Goal: Information Seeking & Learning: Compare options

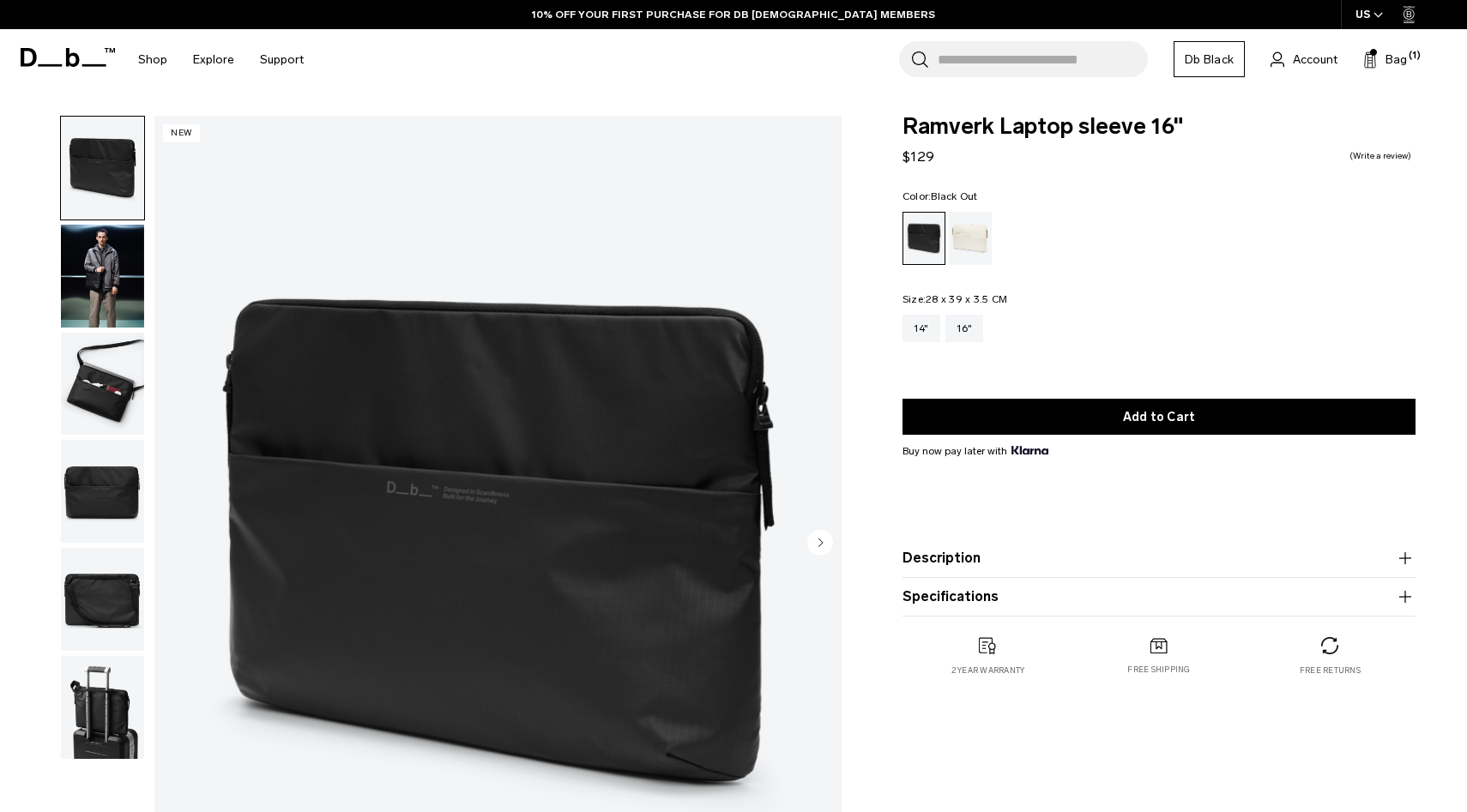
click at [98, 302] on img "button" at bounding box center [103, 276] width 83 height 103
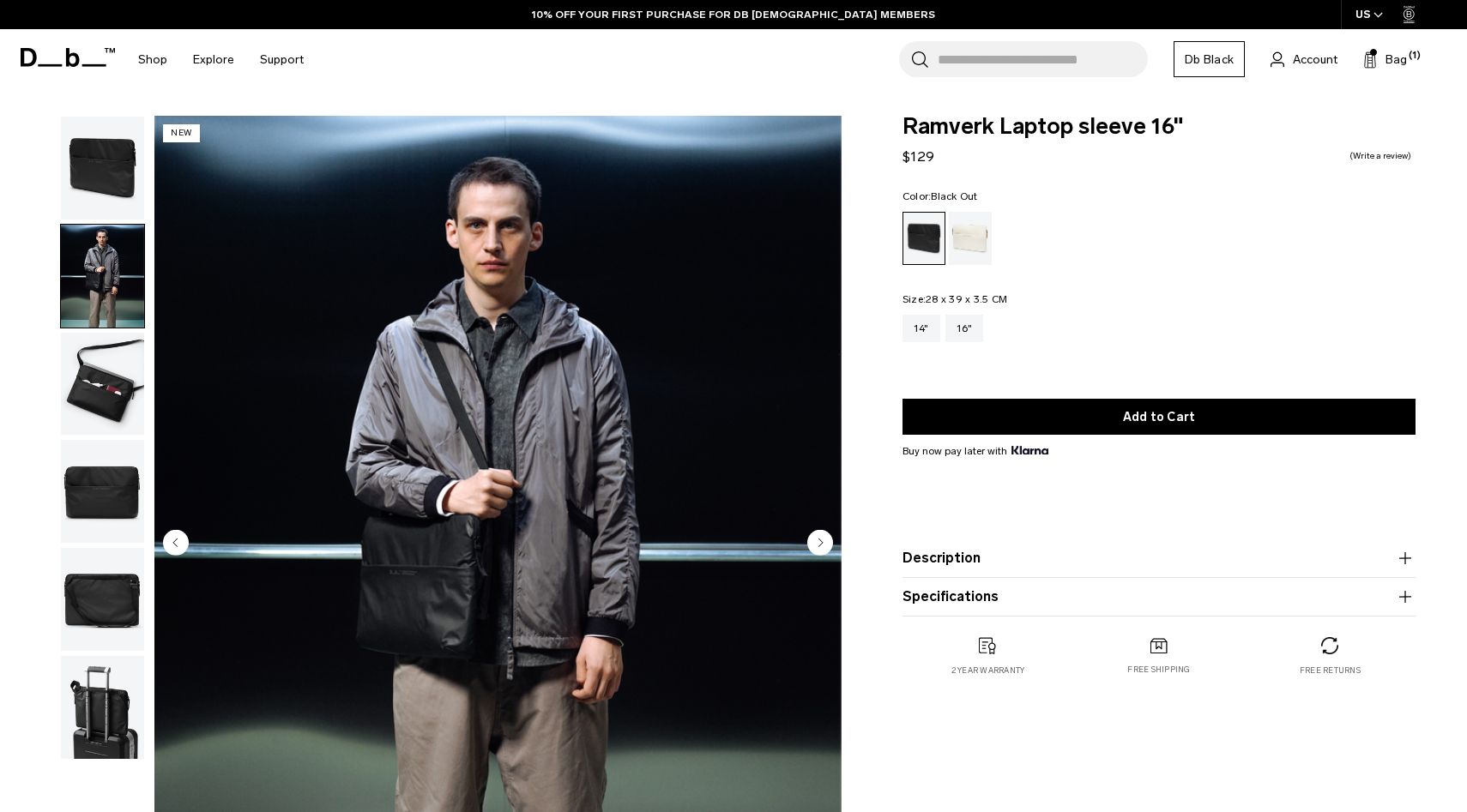
click at [110, 378] on img "button" at bounding box center [103, 384] width 83 height 103
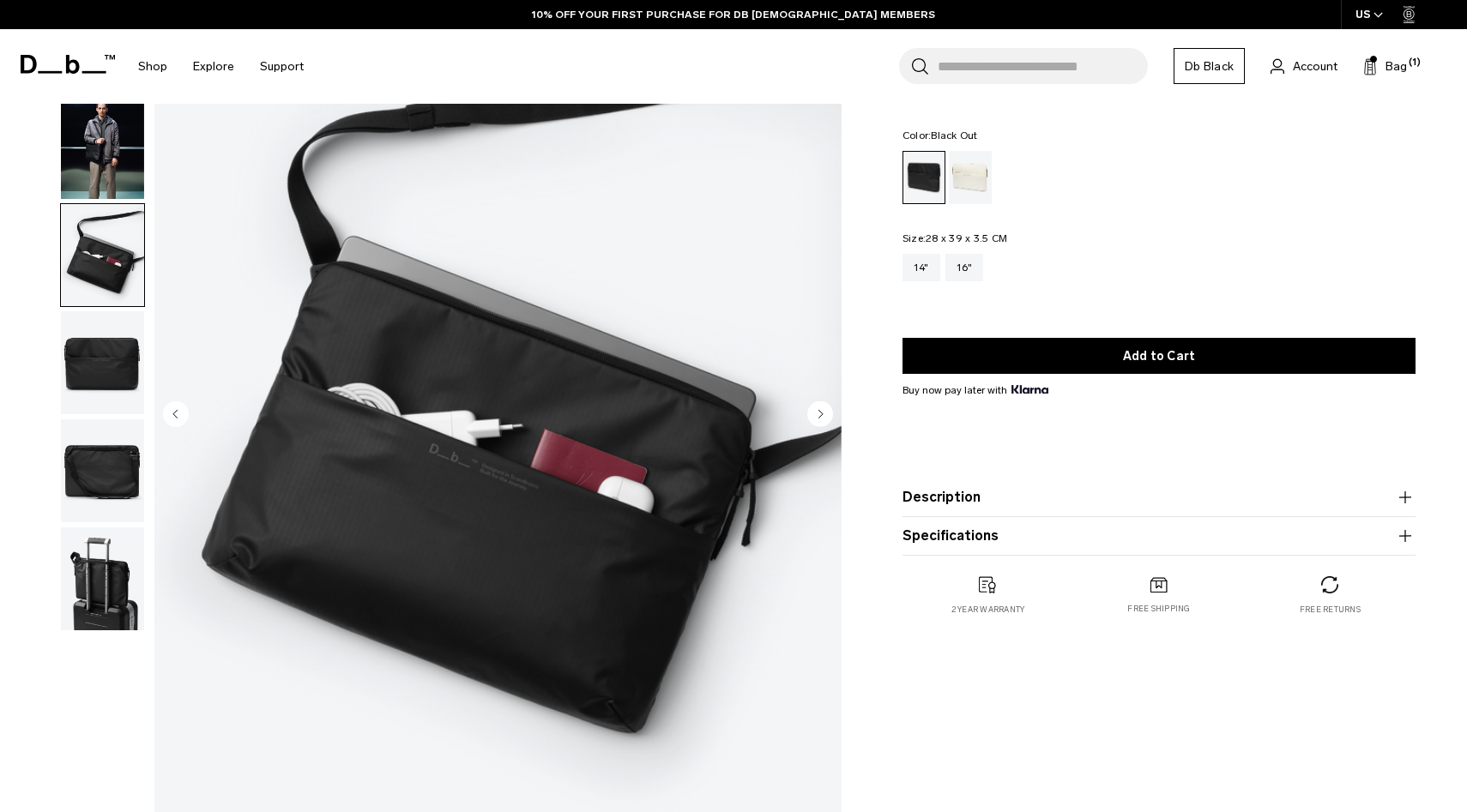
scroll to position [200, 0]
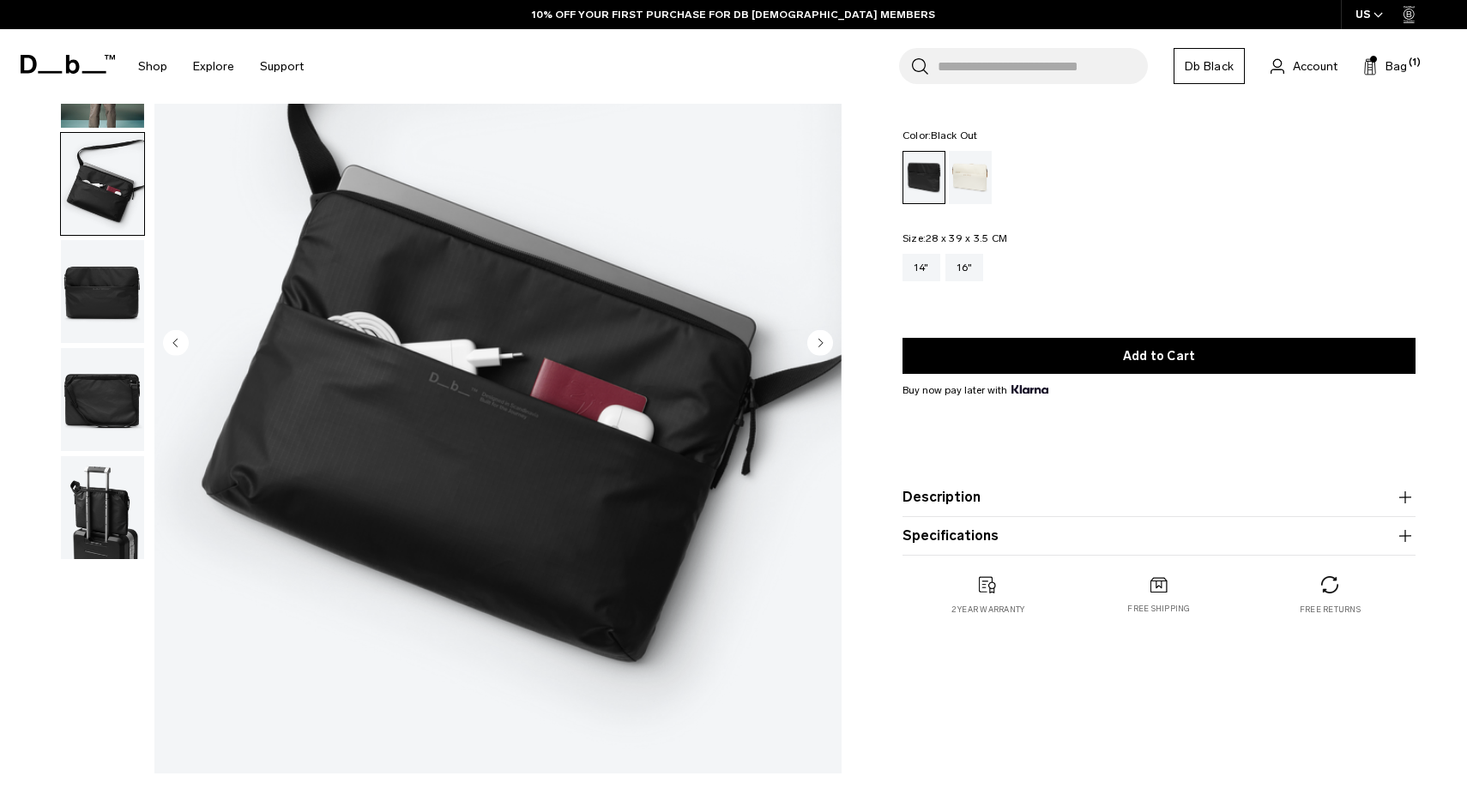
click at [87, 357] on img "button" at bounding box center [103, 399] width 83 height 103
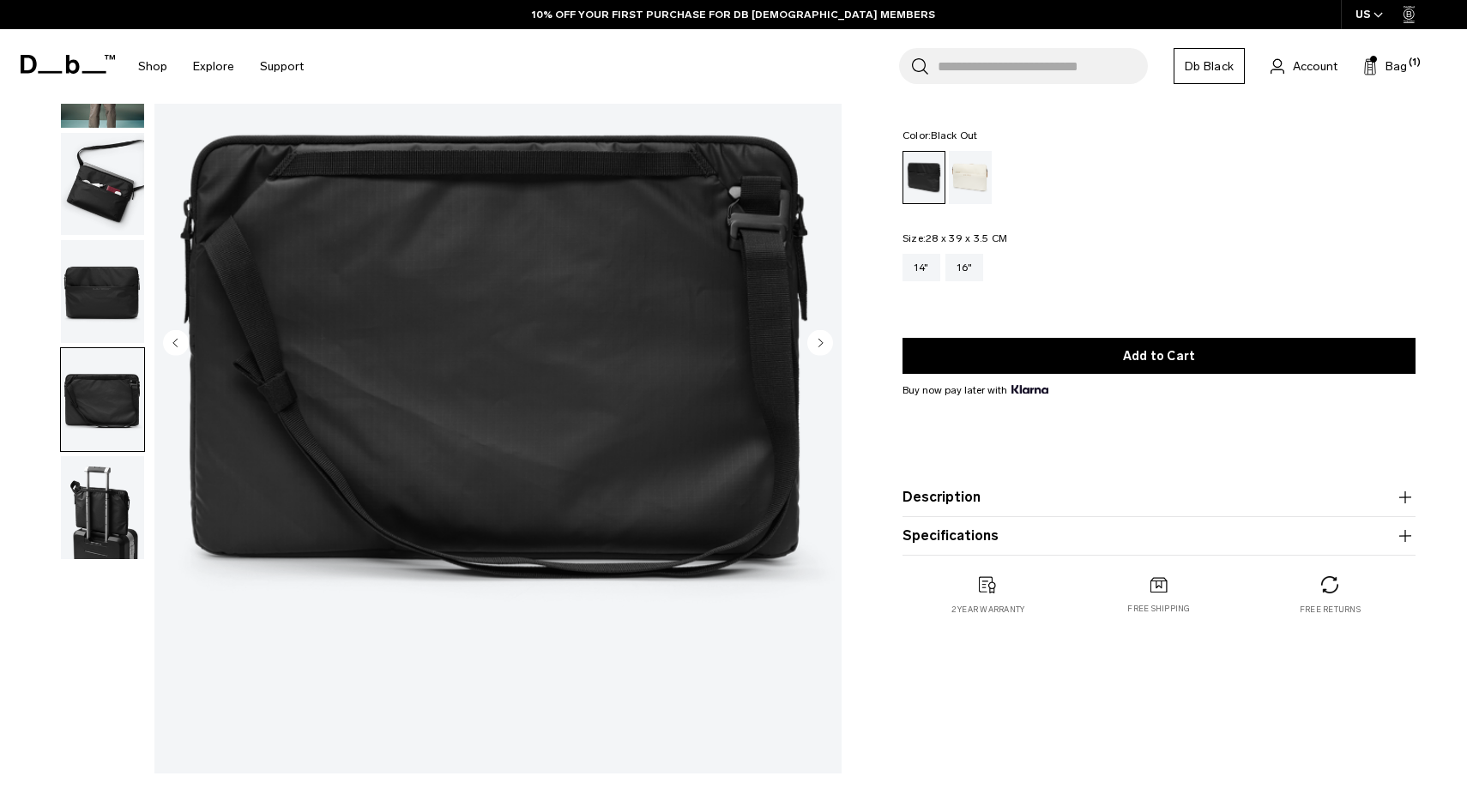
click at [122, 479] on img "button" at bounding box center [103, 507] width 83 height 103
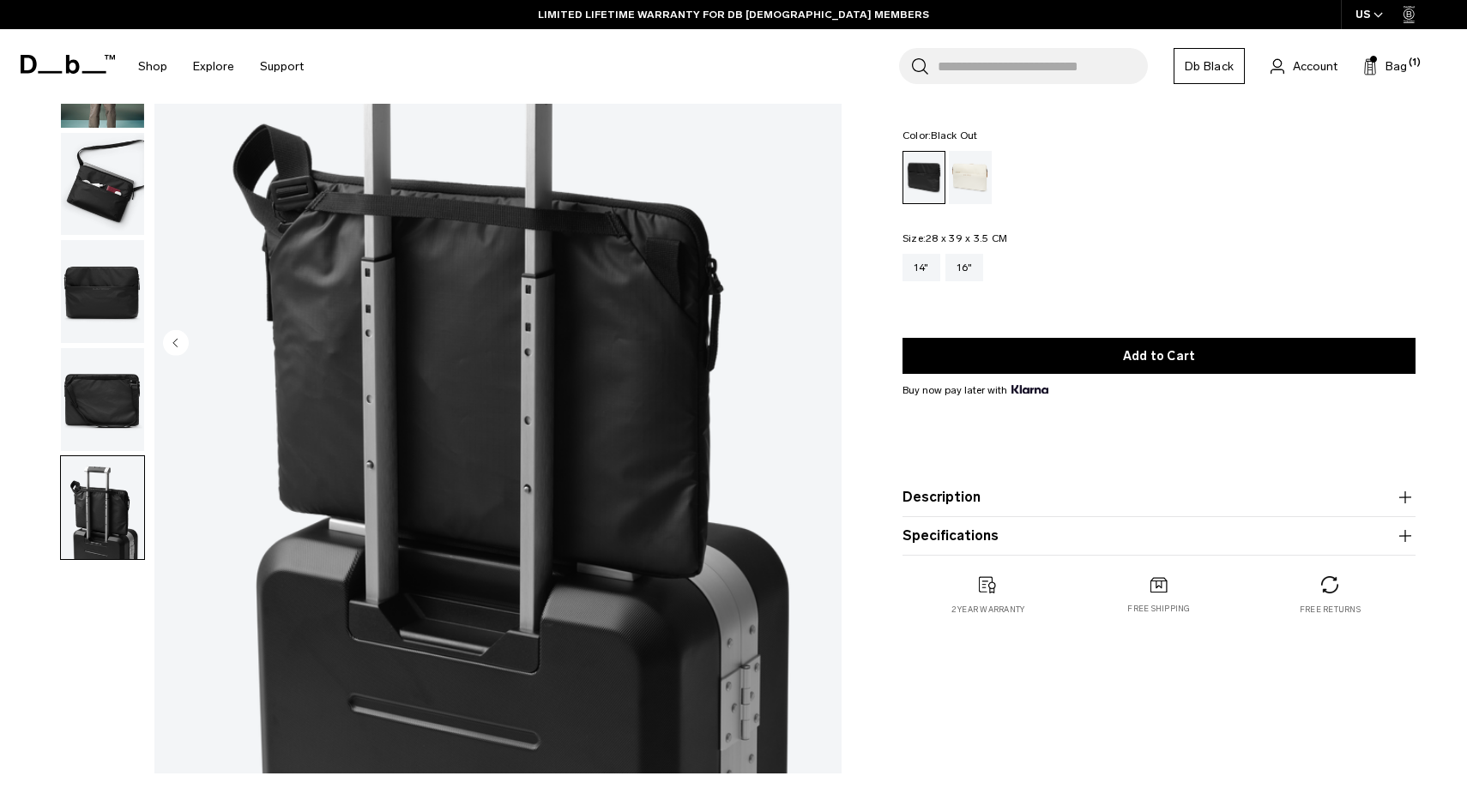
click at [92, 289] on img "button" at bounding box center [103, 291] width 83 height 103
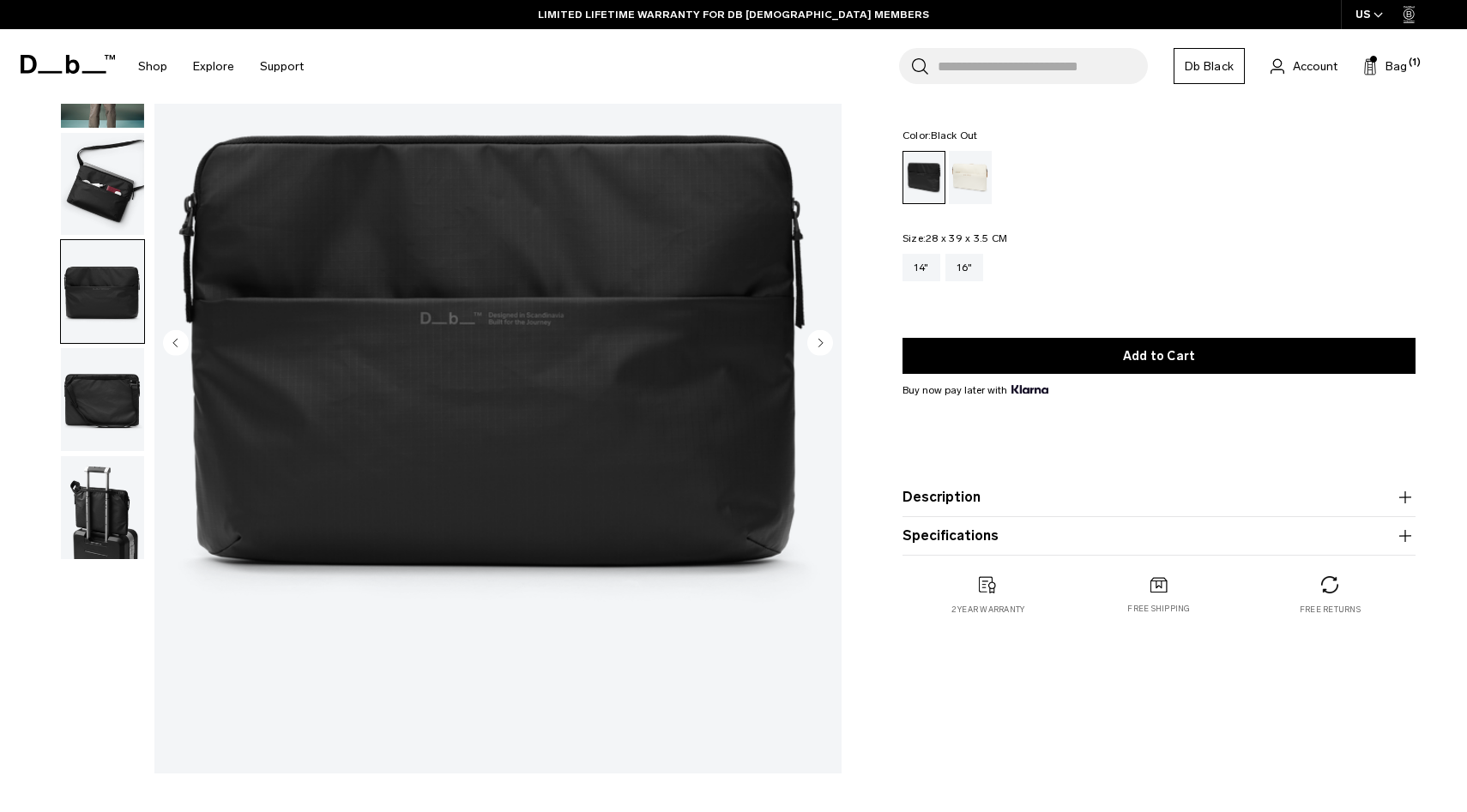
click at [103, 233] on img "button" at bounding box center [103, 184] width 83 height 103
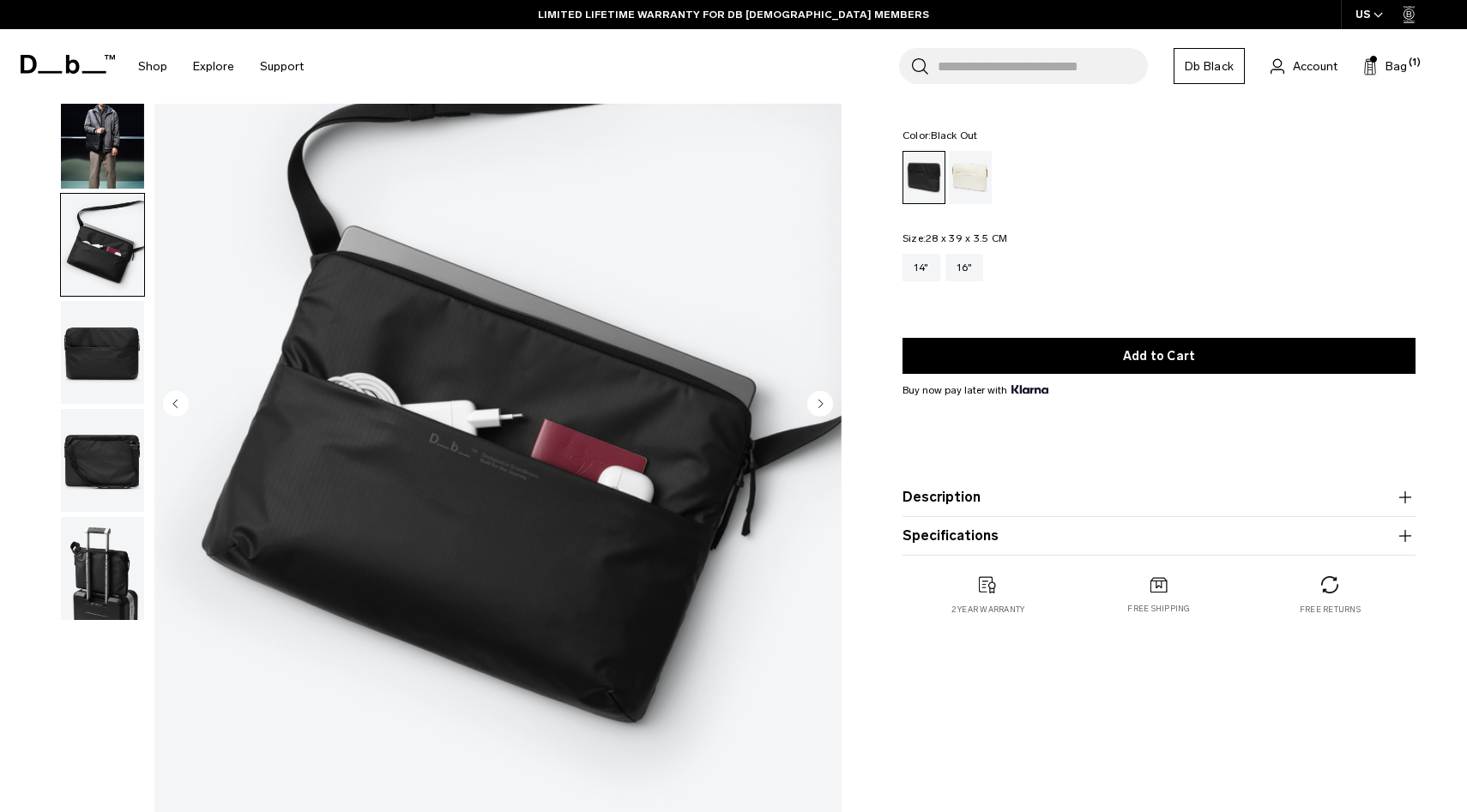
scroll to position [0, 0]
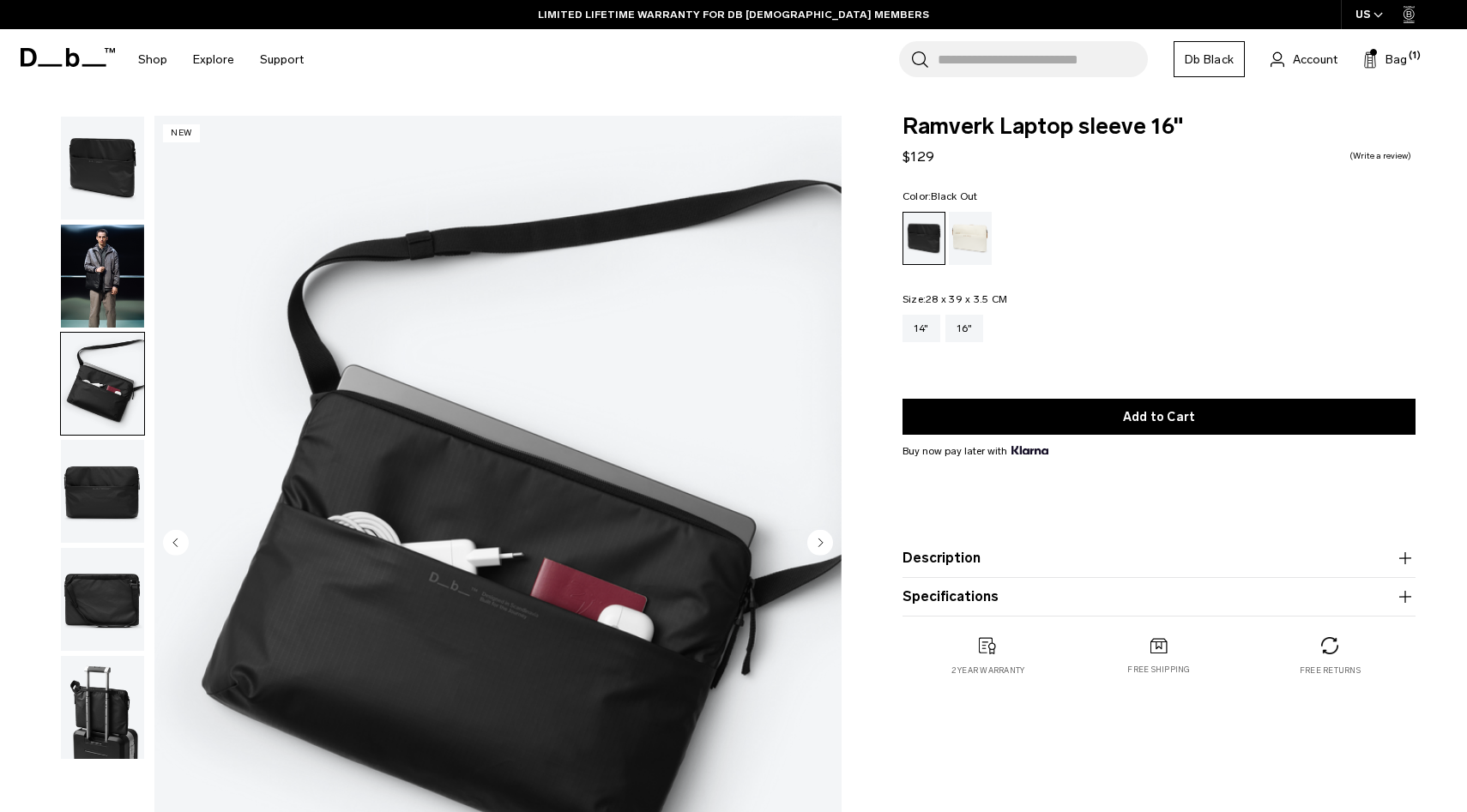
click at [124, 163] on img "button" at bounding box center [103, 168] width 83 height 103
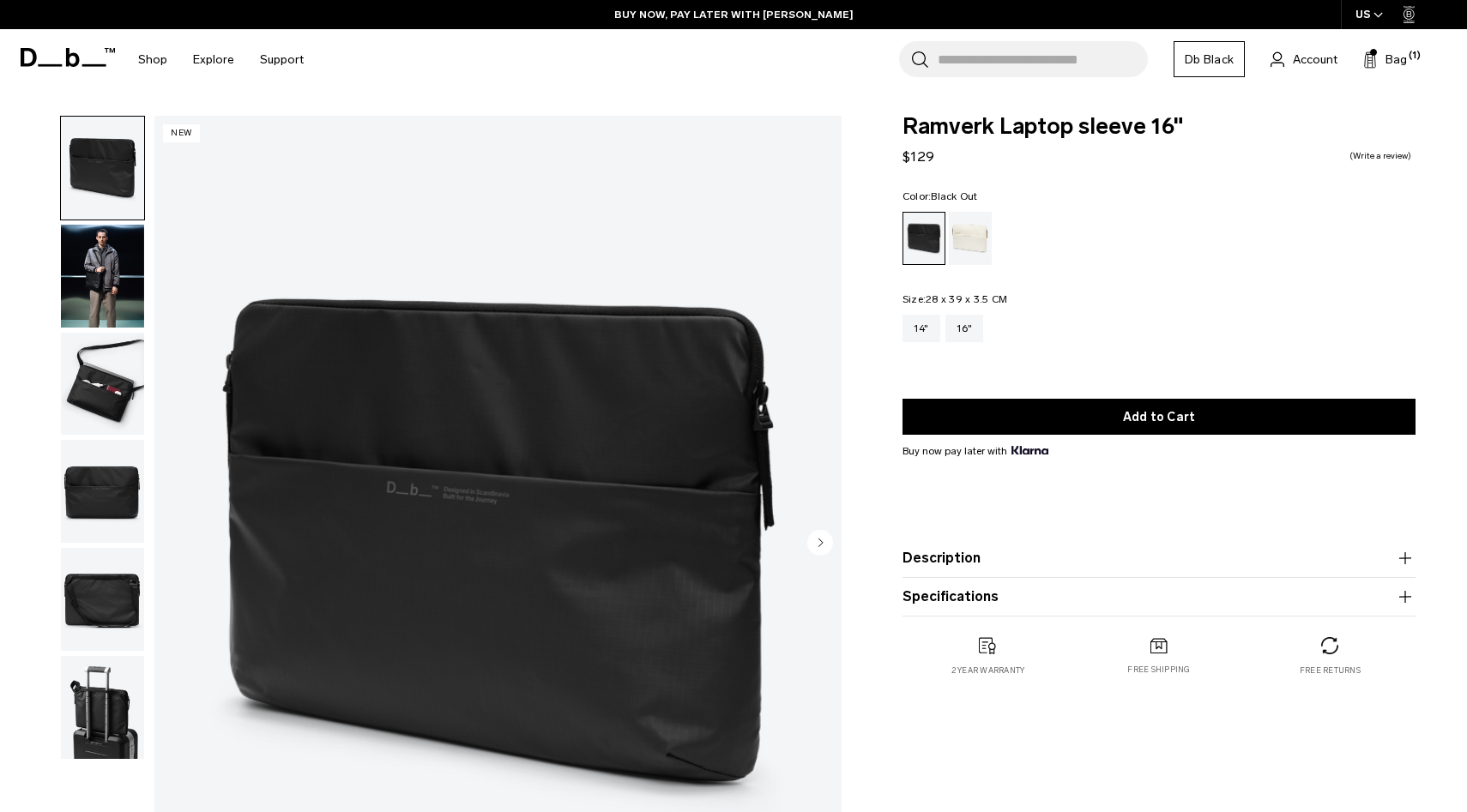
click at [79, 385] on img "button" at bounding box center [103, 384] width 83 height 103
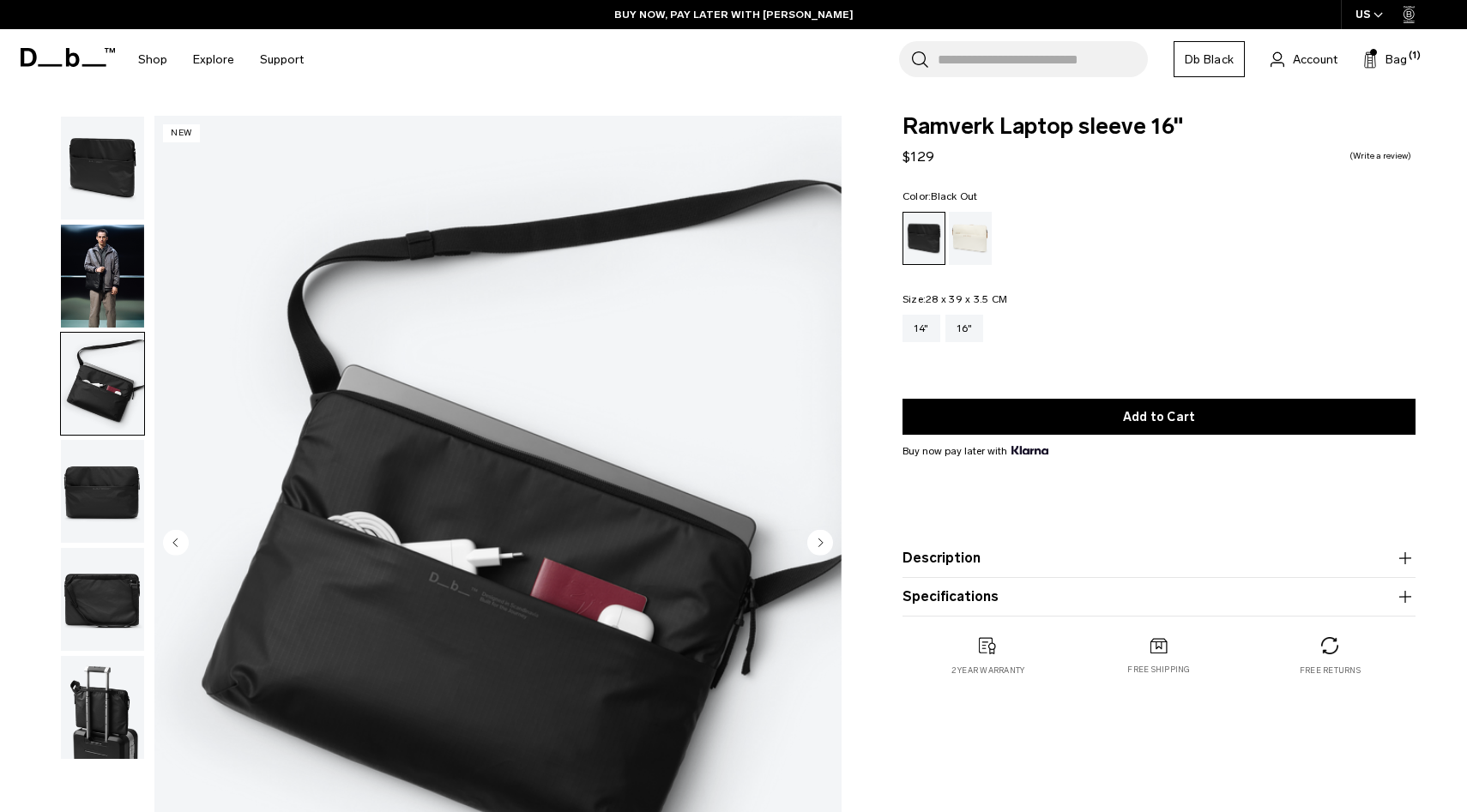
click at [89, 317] on img "button" at bounding box center [103, 276] width 83 height 103
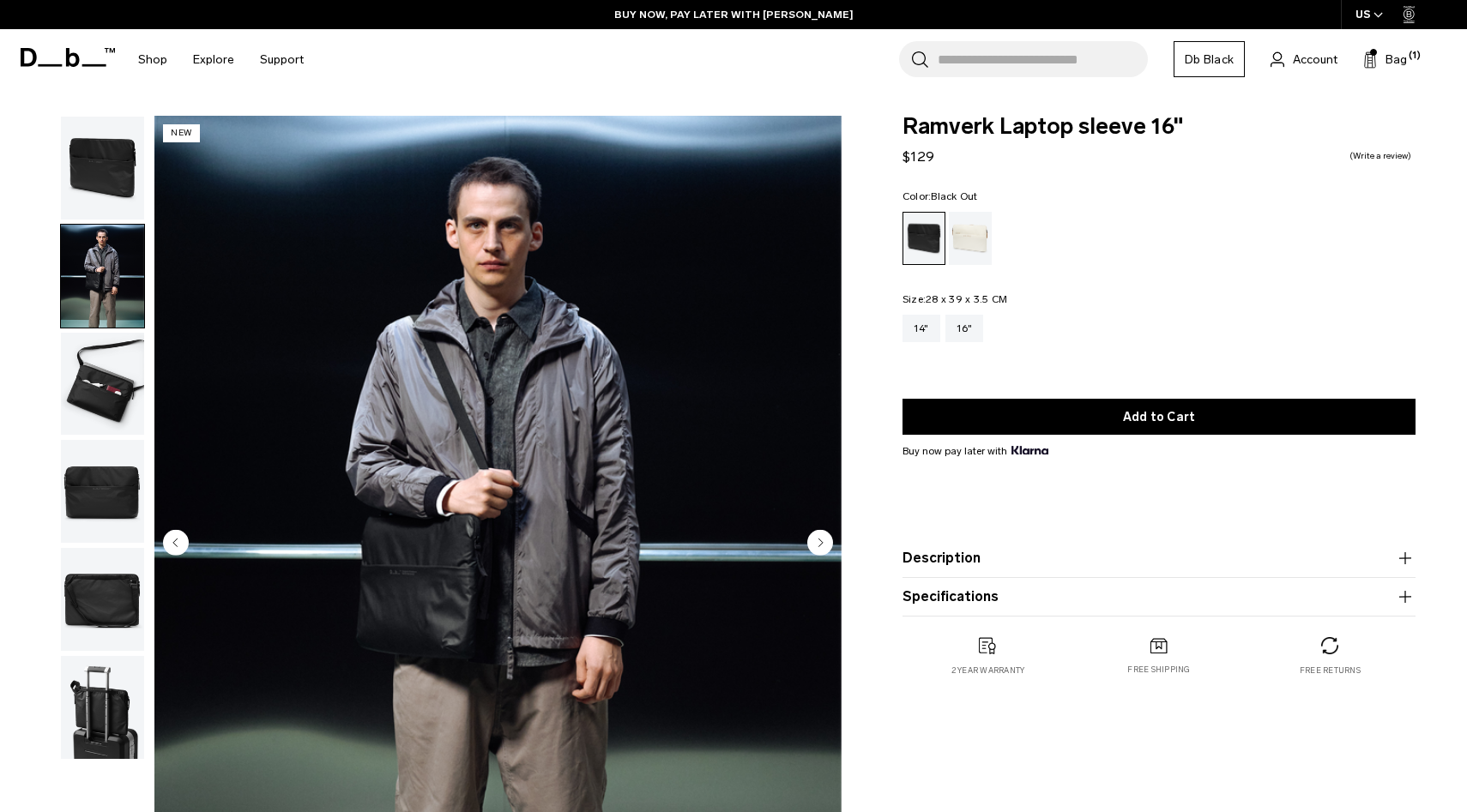
click at [120, 142] on img "button" at bounding box center [103, 168] width 83 height 103
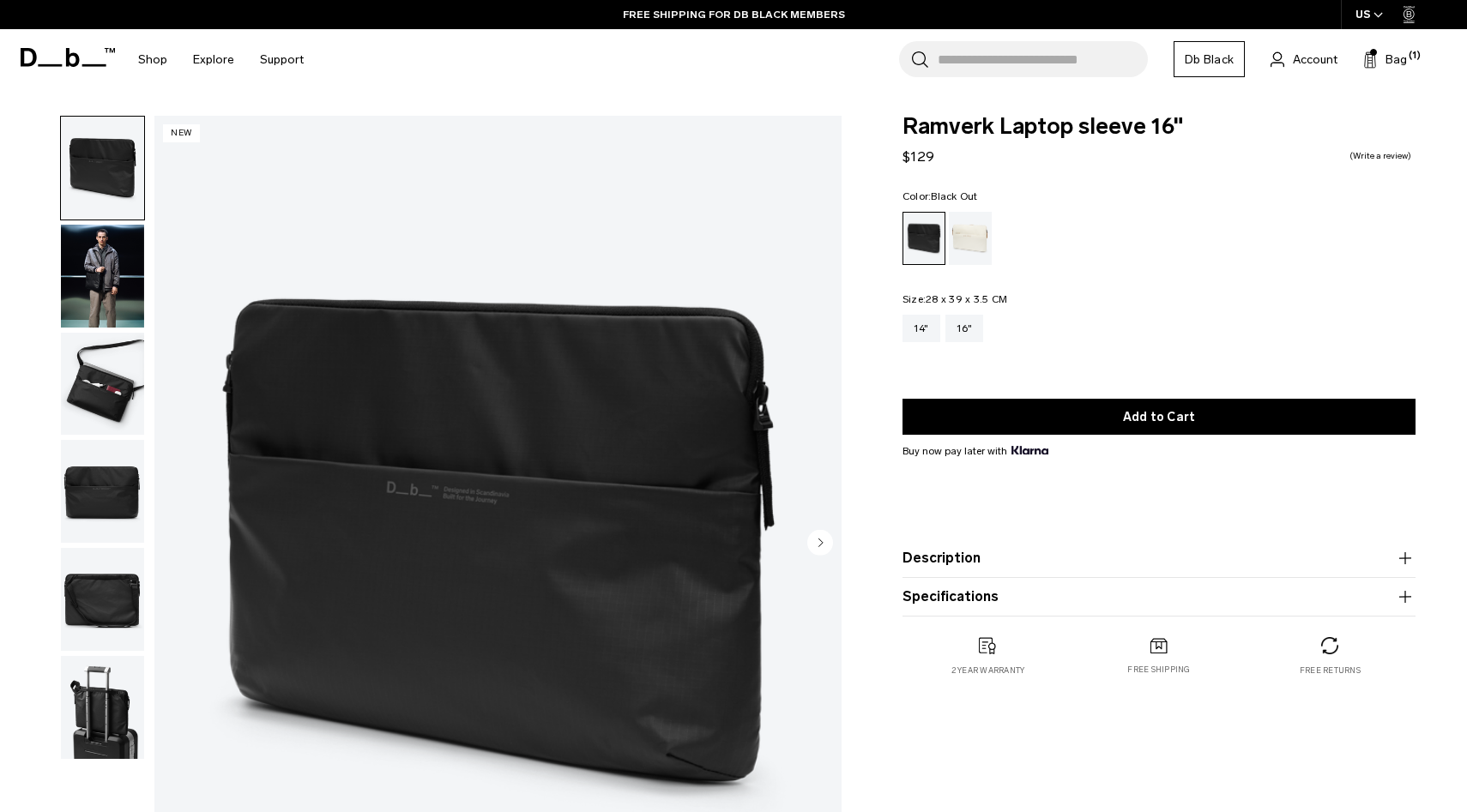
click at [75, 290] on img "button" at bounding box center [103, 276] width 83 height 103
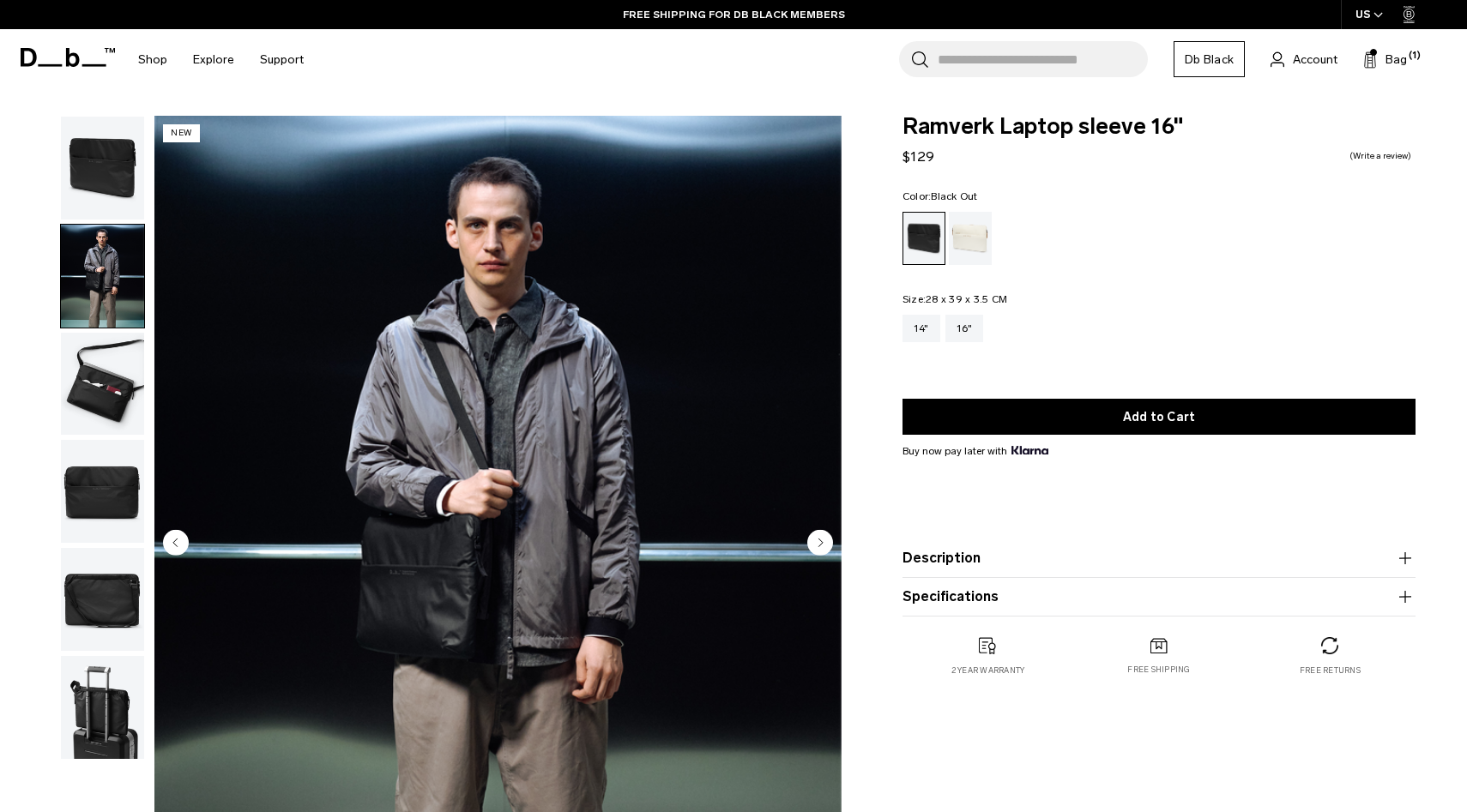
click at [74, 382] on img "button" at bounding box center [103, 384] width 83 height 103
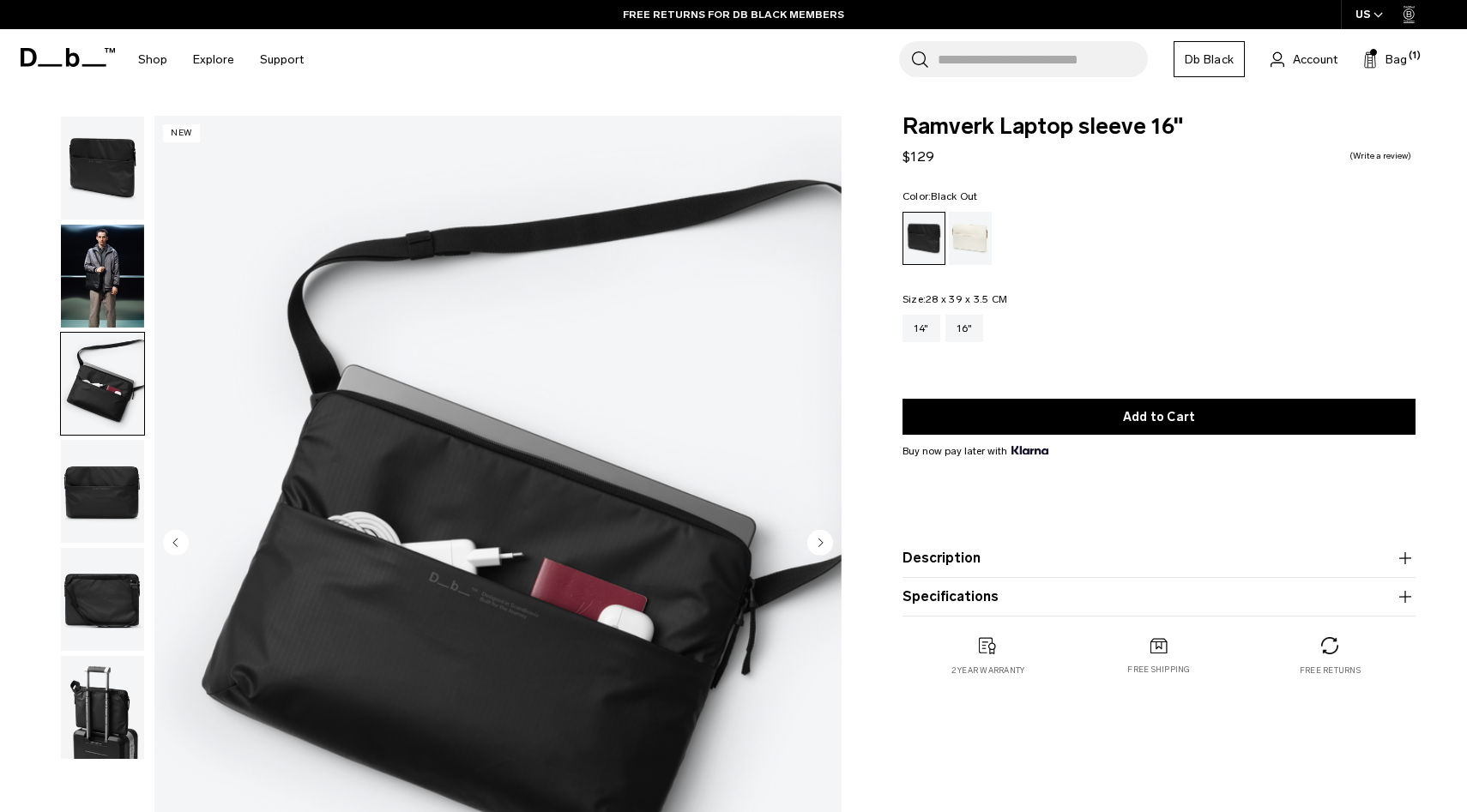
click at [74, 382] on img "button" at bounding box center [103, 384] width 83 height 103
click at [67, 450] on img "button" at bounding box center [103, 491] width 83 height 103
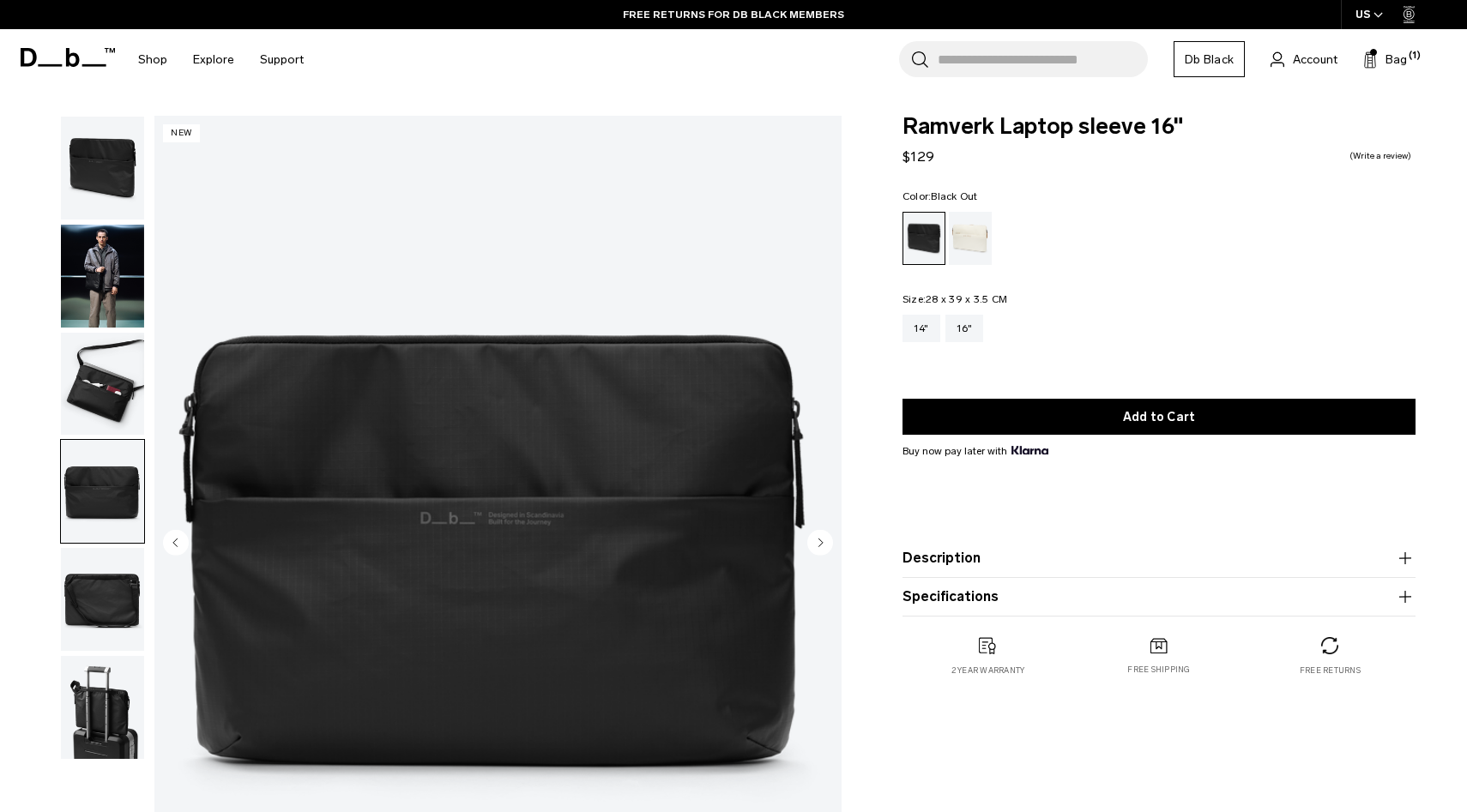
click at [142, 577] on img "button" at bounding box center [103, 599] width 83 height 103
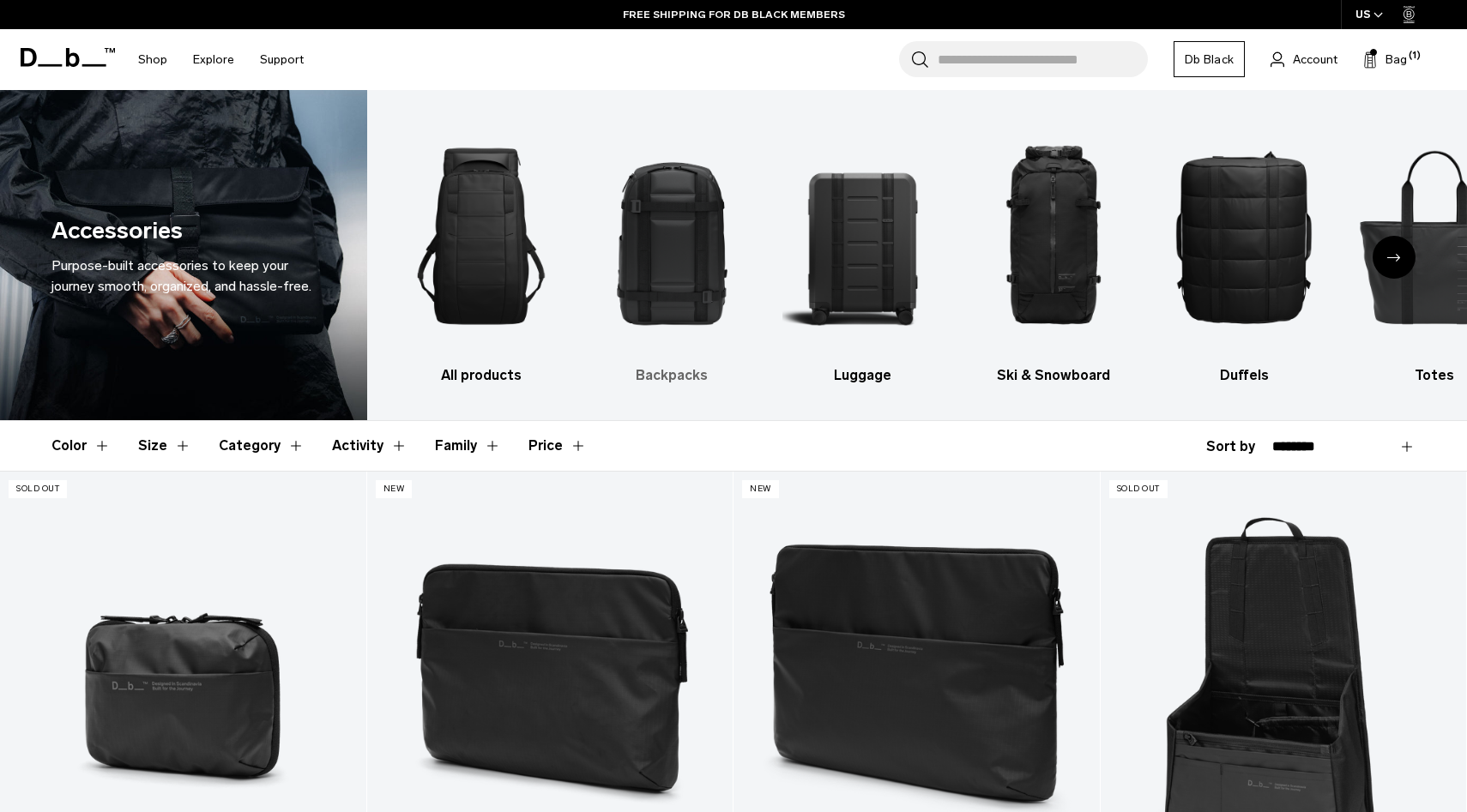
click at [631, 288] on img "2 / 10" at bounding box center [671, 237] width 161 height 241
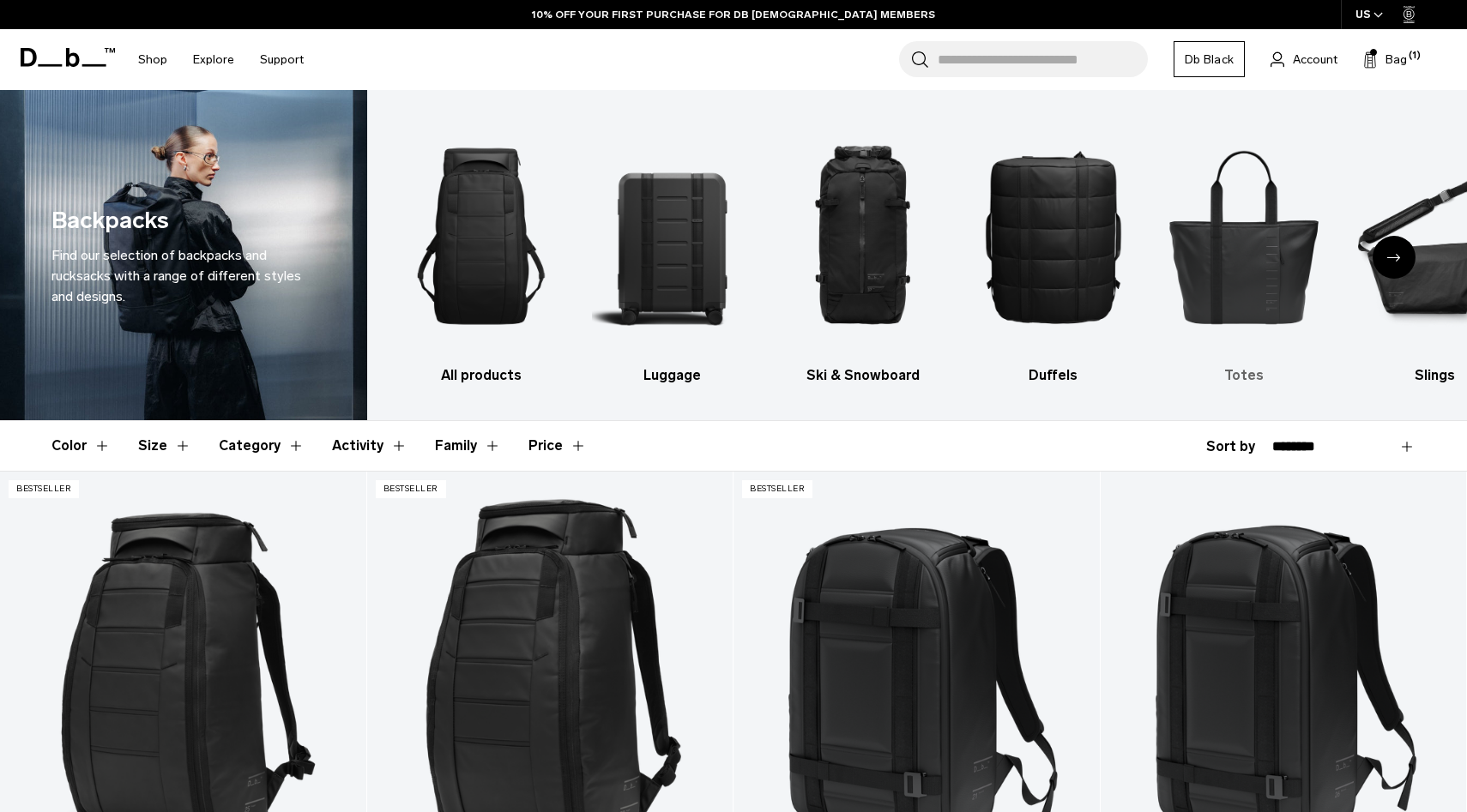
click at [1223, 275] on img "5 / 10" at bounding box center [1244, 237] width 161 height 241
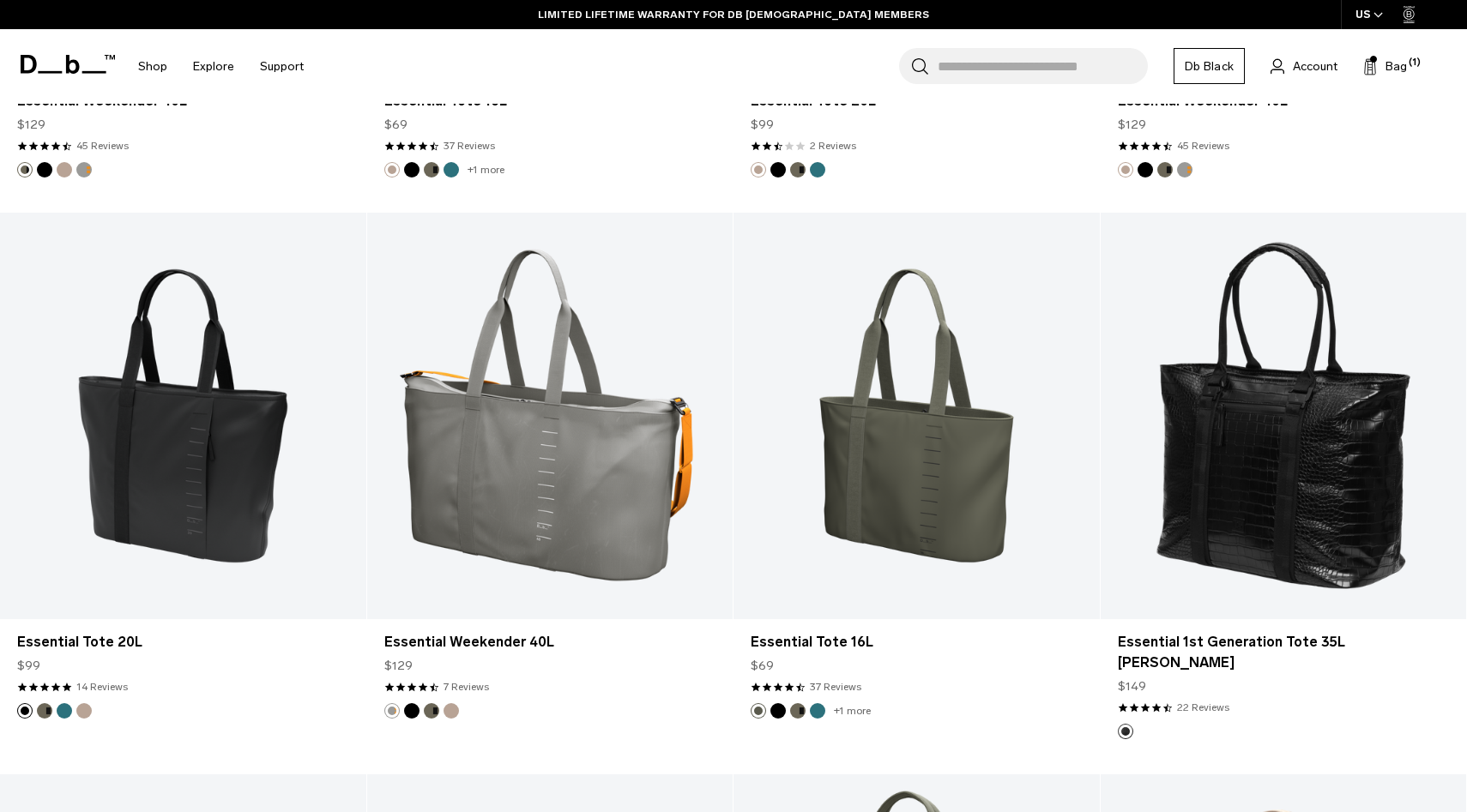
scroll to position [1902, 0]
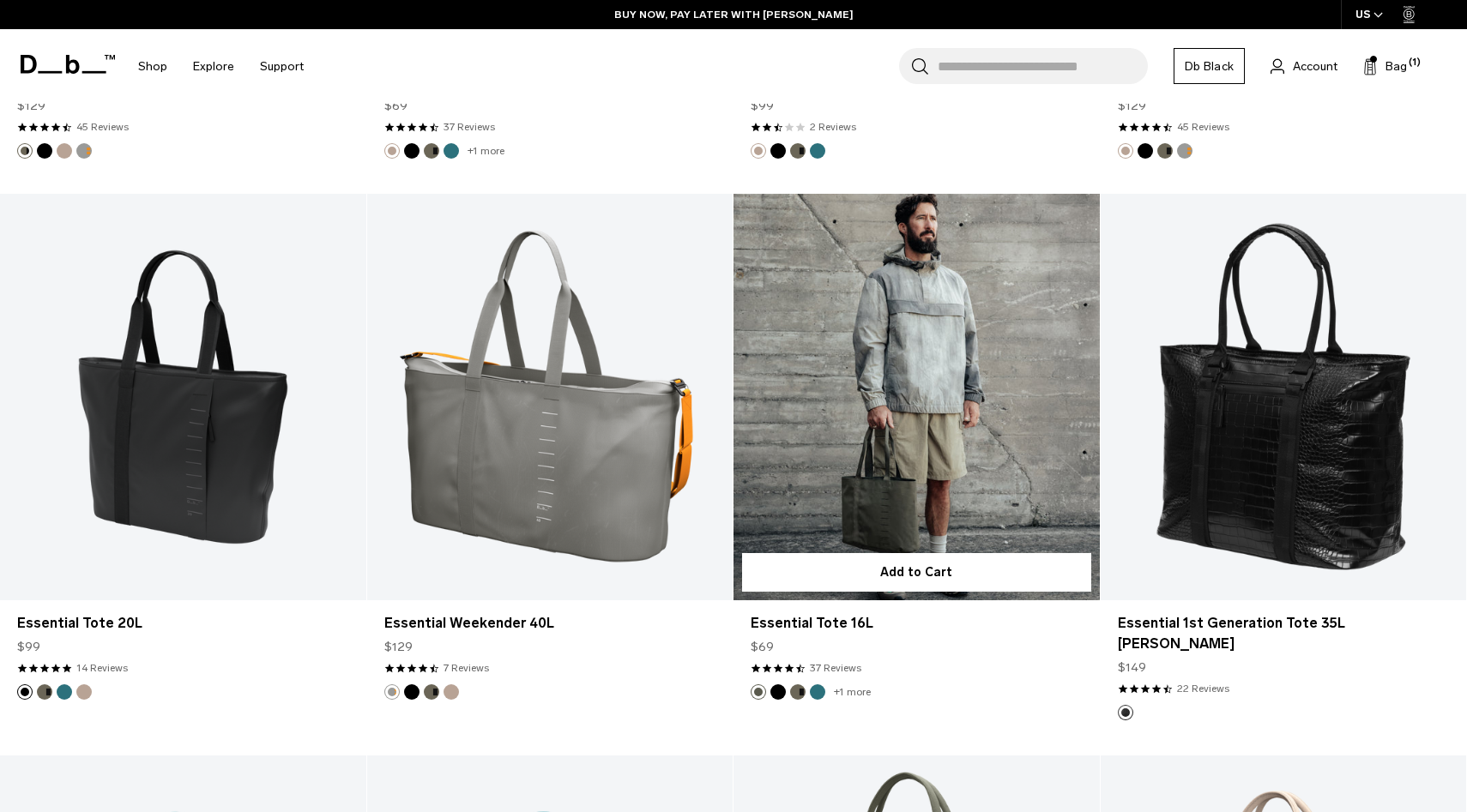
click at [801, 511] on link "Essential Tote 16L" at bounding box center [916, 397] width 367 height 406
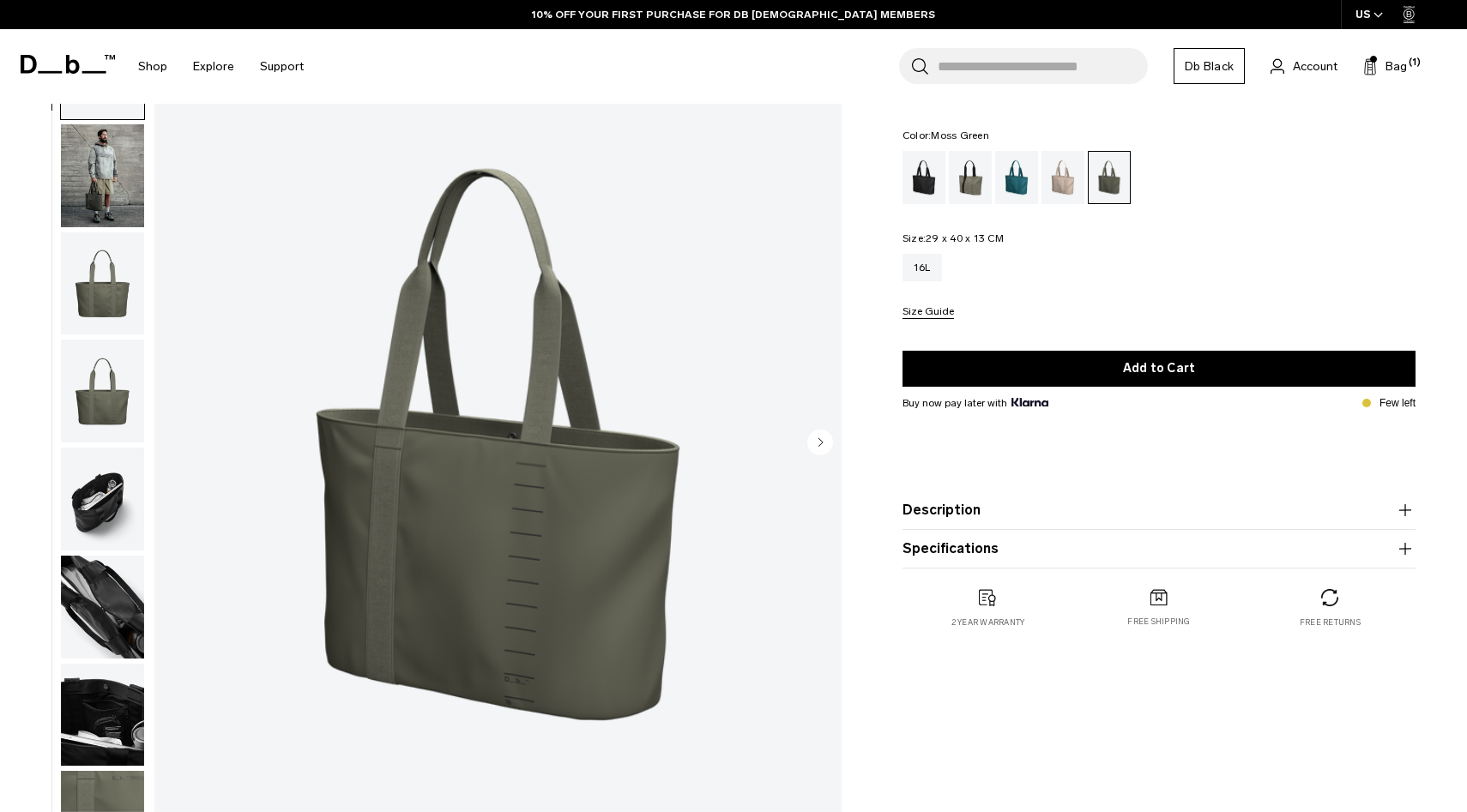
scroll to position [121, 0]
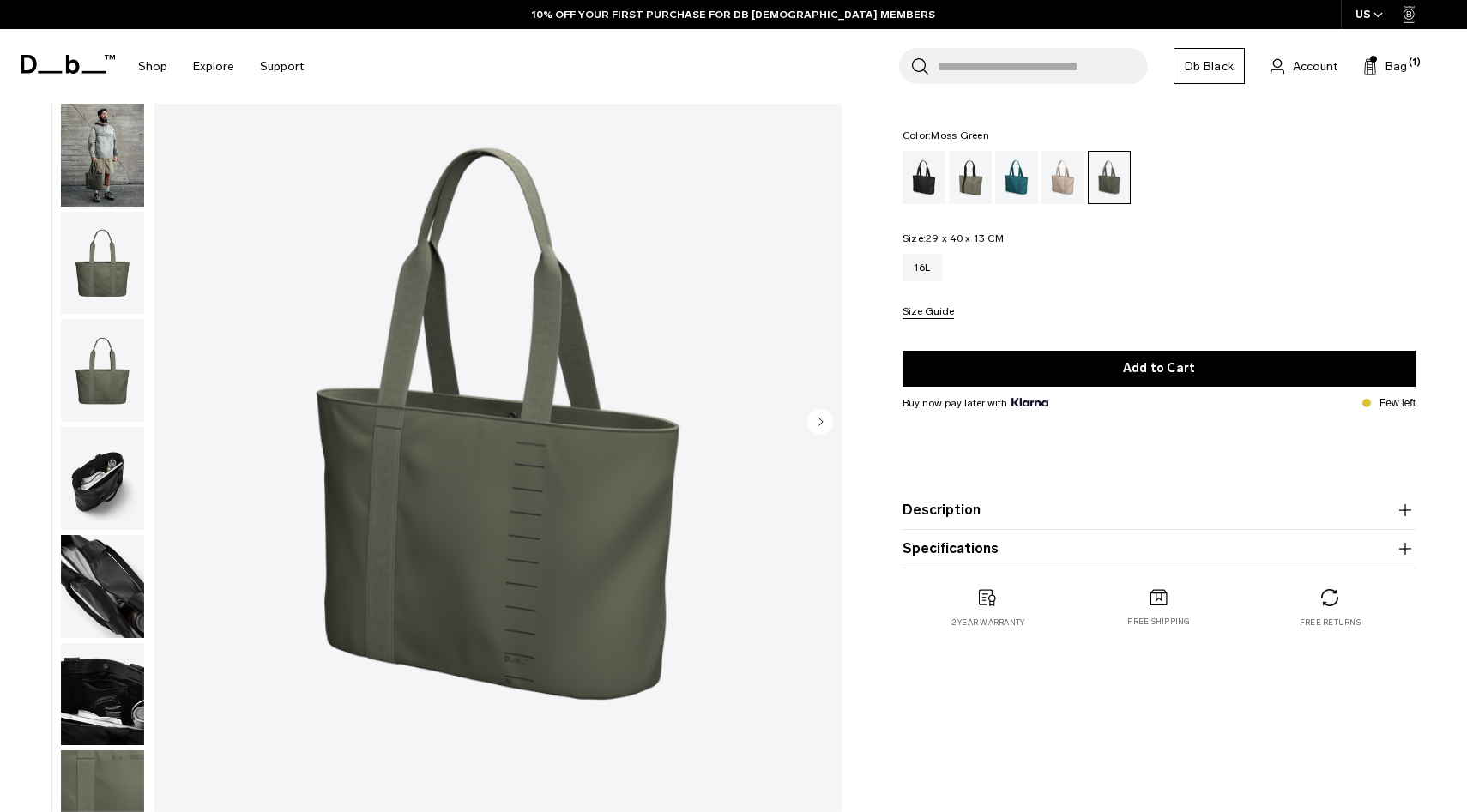
click at [133, 291] on img "button" at bounding box center [103, 263] width 83 height 103
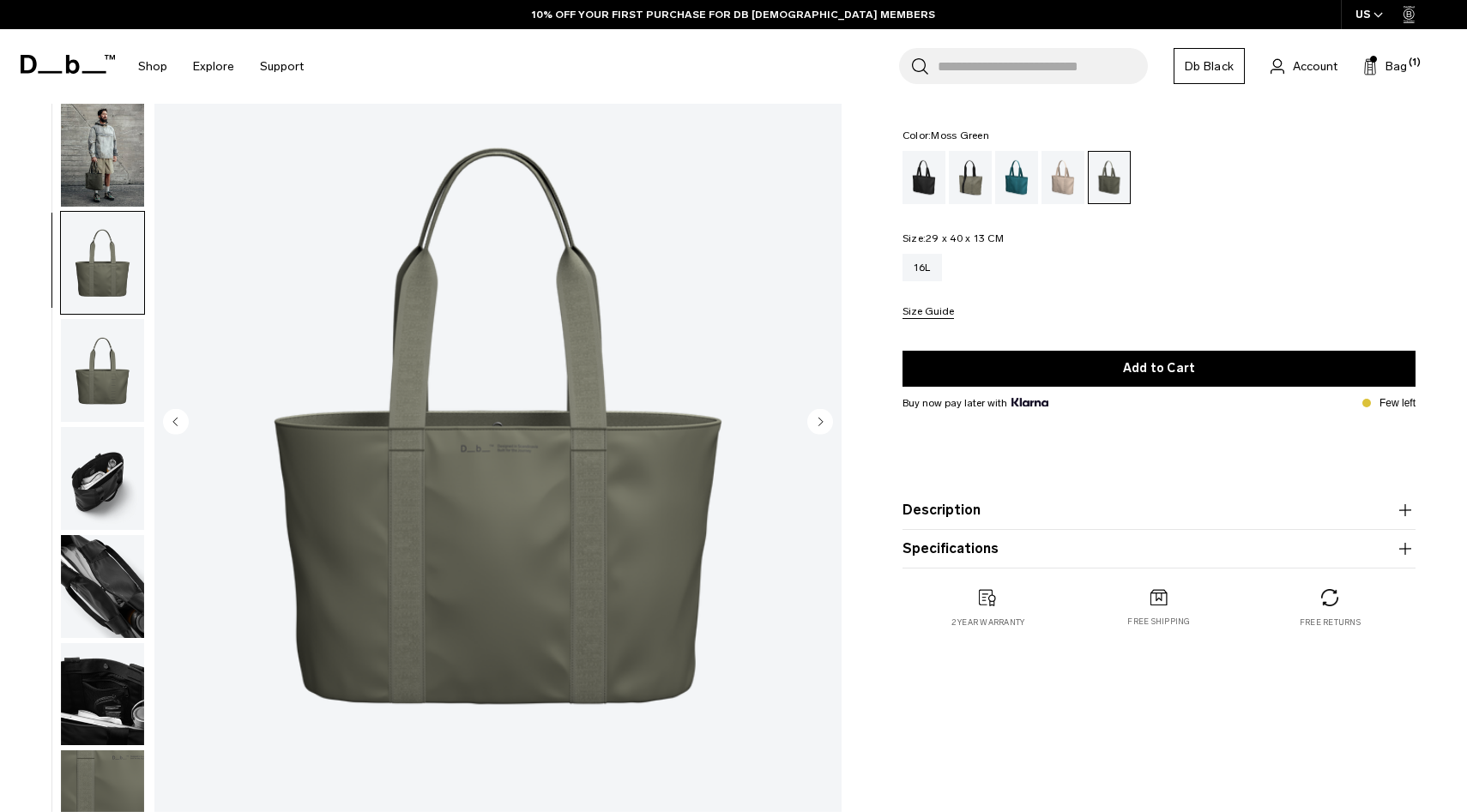
scroll to position [2, 0]
click at [122, 353] on img "button" at bounding box center [103, 368] width 83 height 103
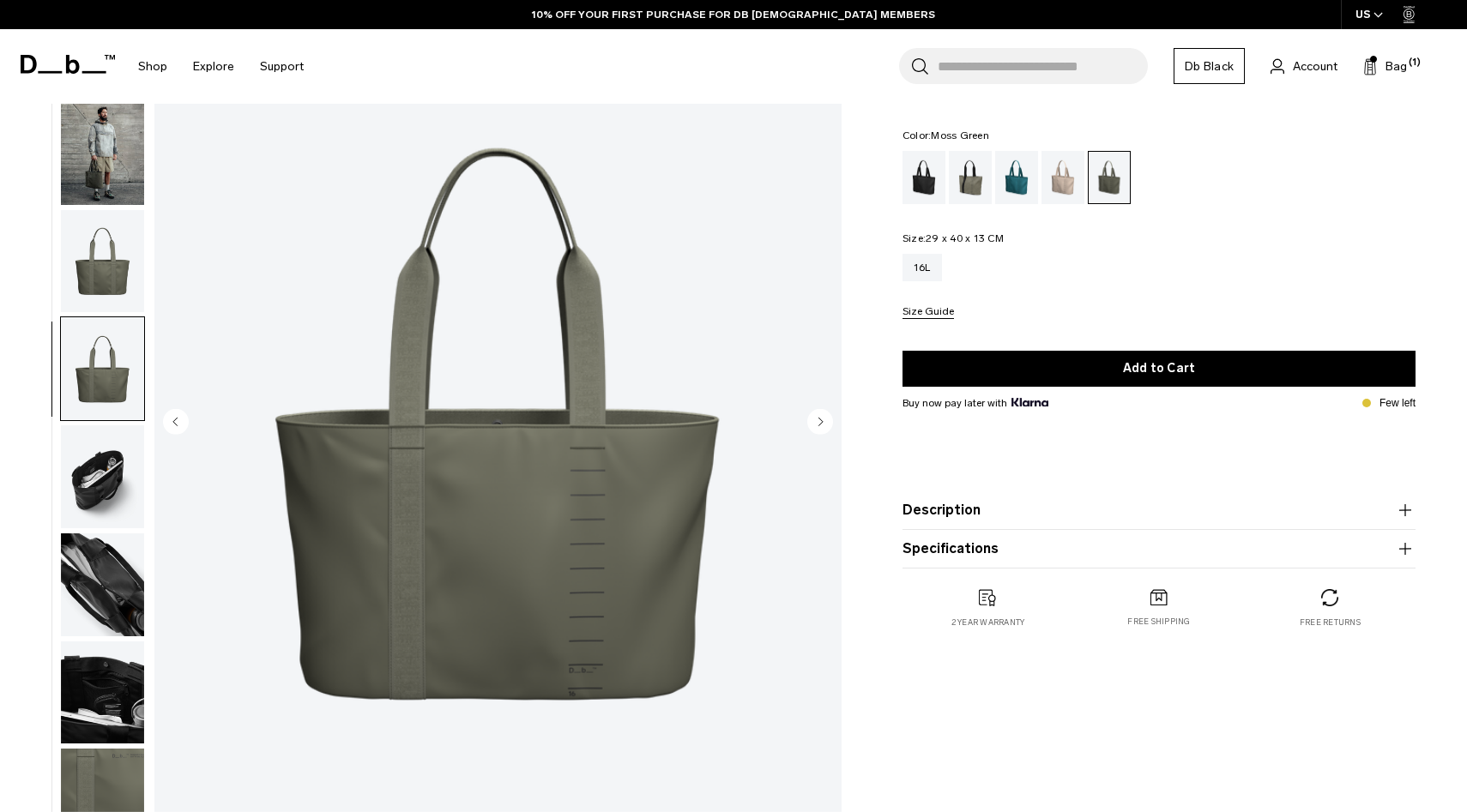
click at [107, 474] on img "button" at bounding box center [103, 476] width 83 height 103
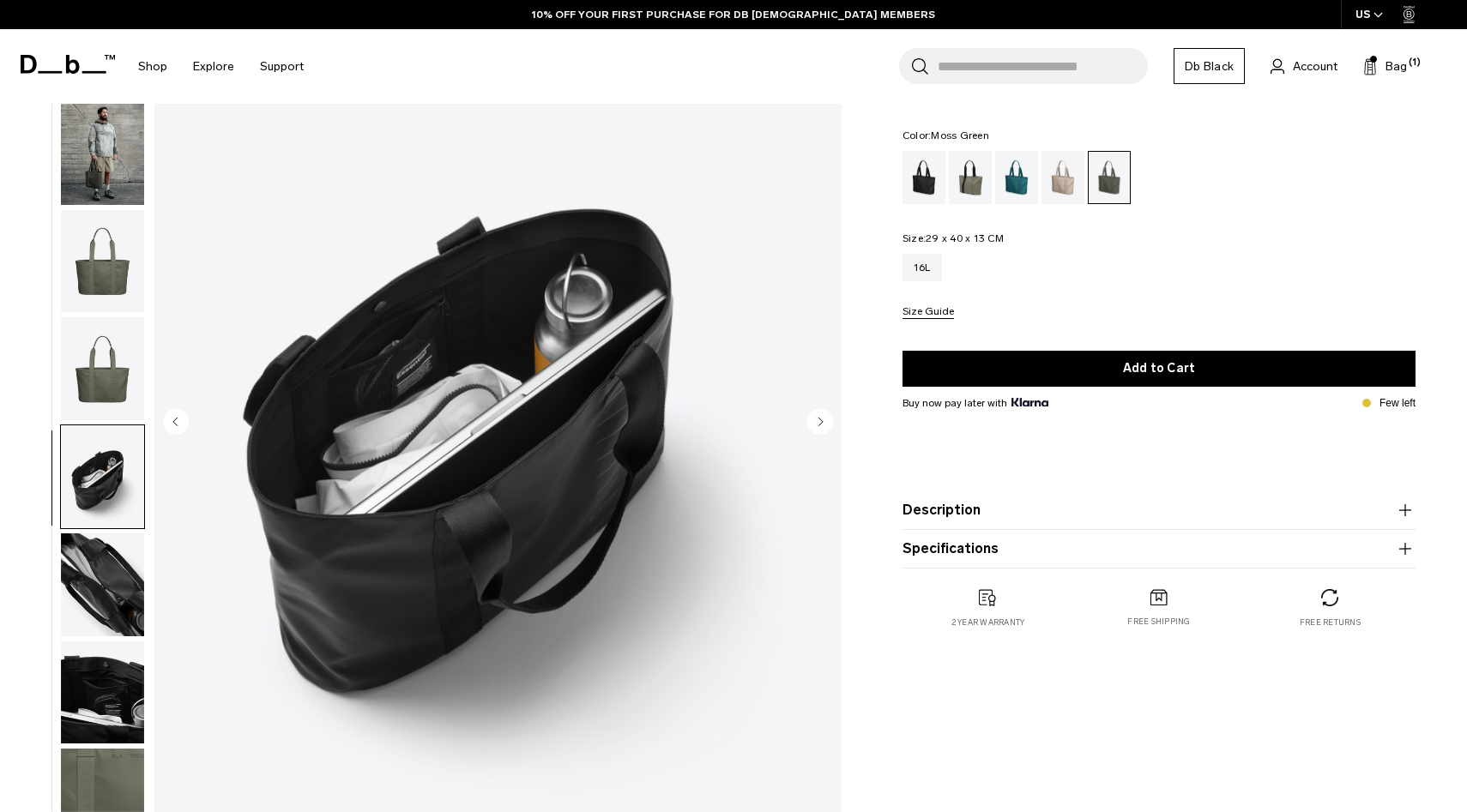
click at [109, 547] on img "button" at bounding box center [103, 584] width 83 height 103
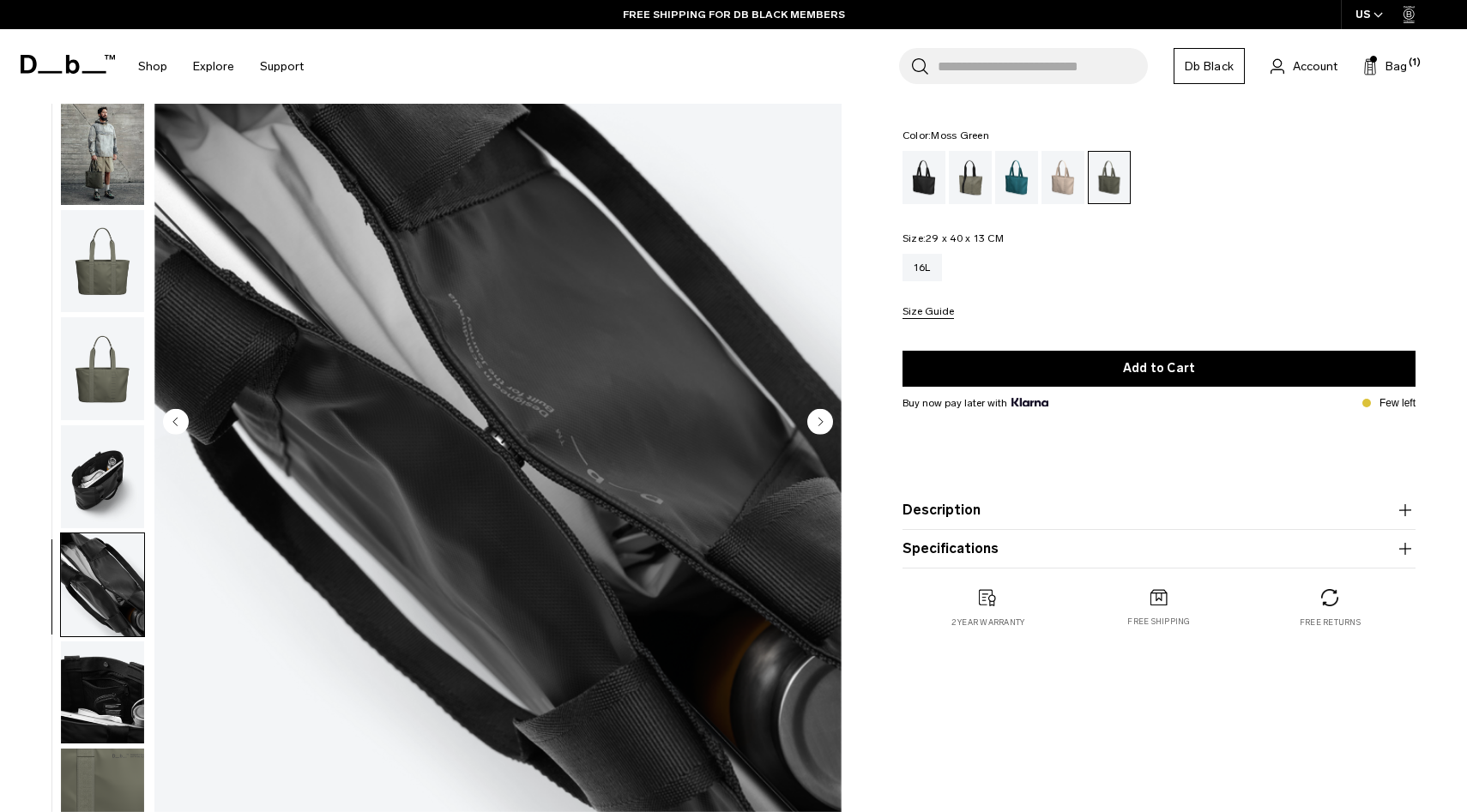
click at [128, 698] on img "button" at bounding box center [103, 692] width 83 height 103
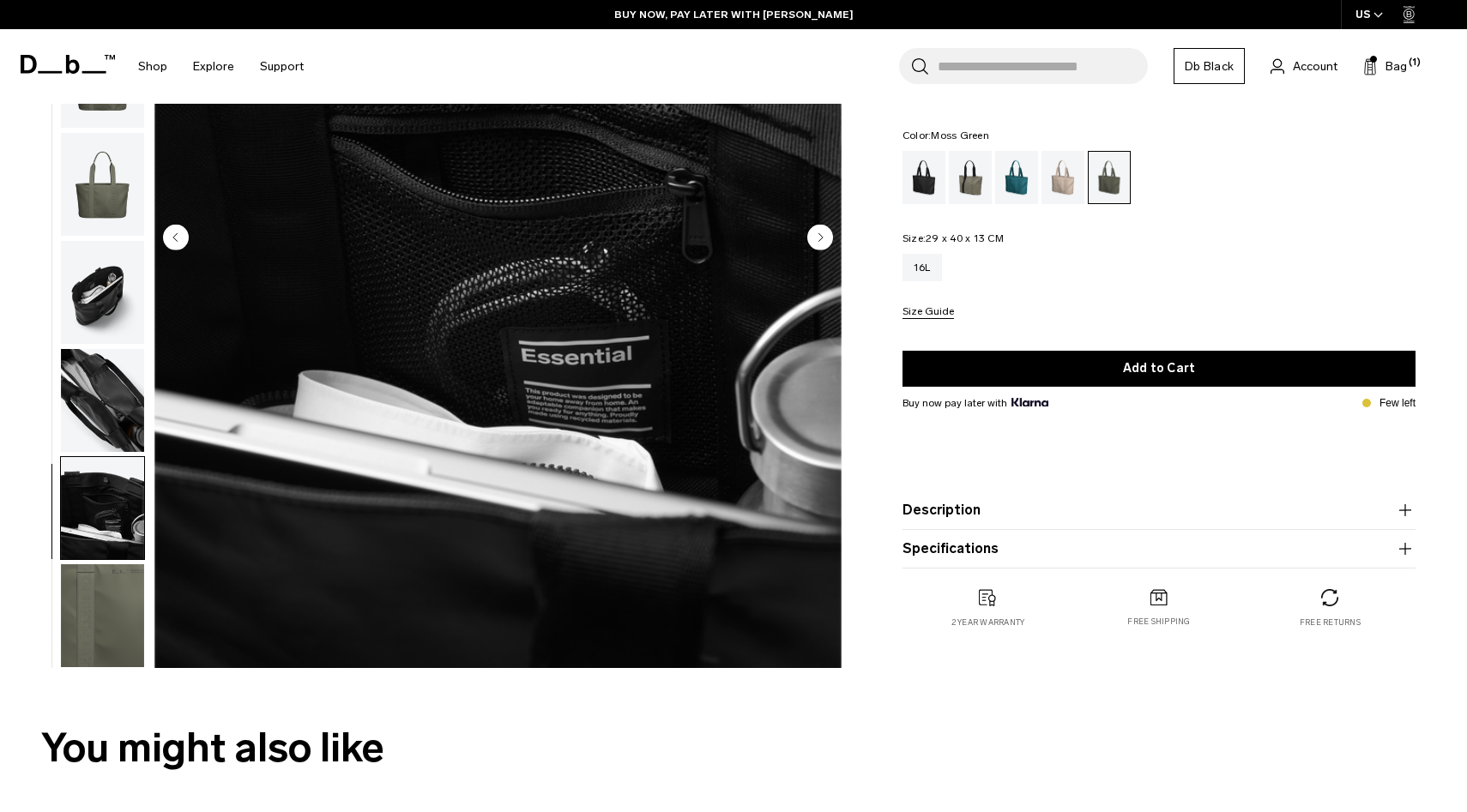
scroll to position [425, 0]
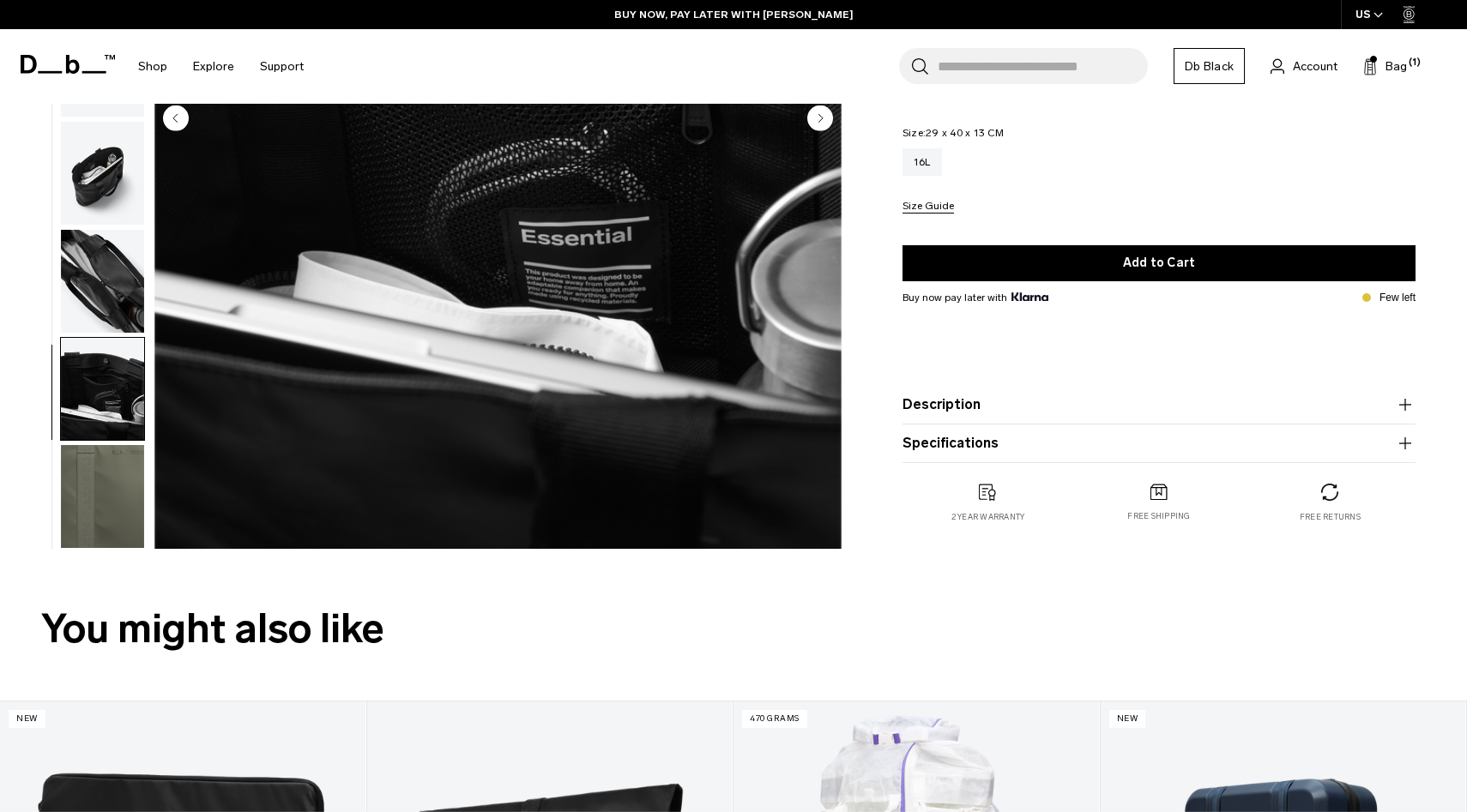
click at [67, 396] on img "button" at bounding box center [103, 388] width 83 height 103
click at [74, 275] on img "button" at bounding box center [103, 280] width 83 height 103
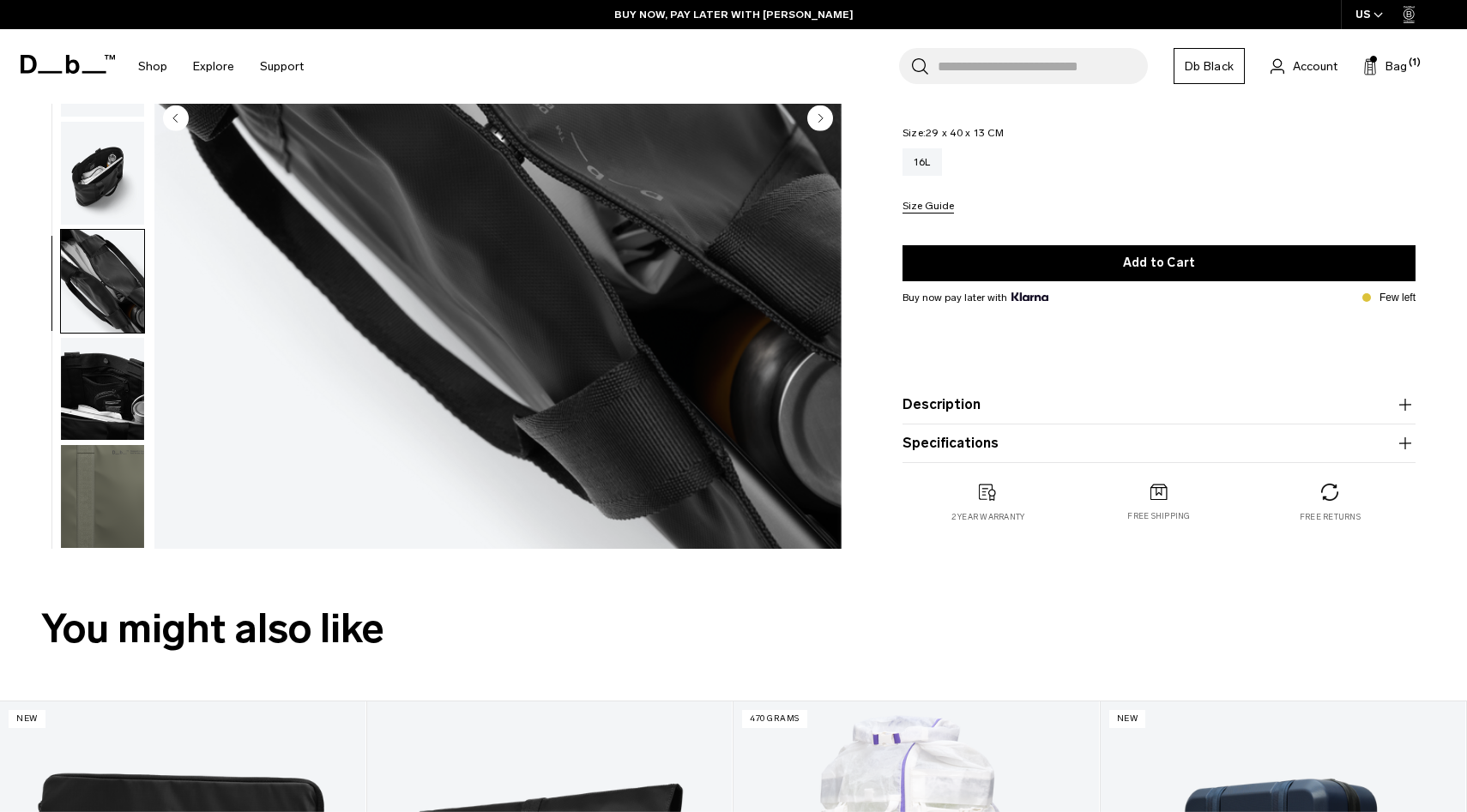
scroll to position [0, 0]
click at [84, 200] on img "button" at bounding box center [103, 174] width 83 height 103
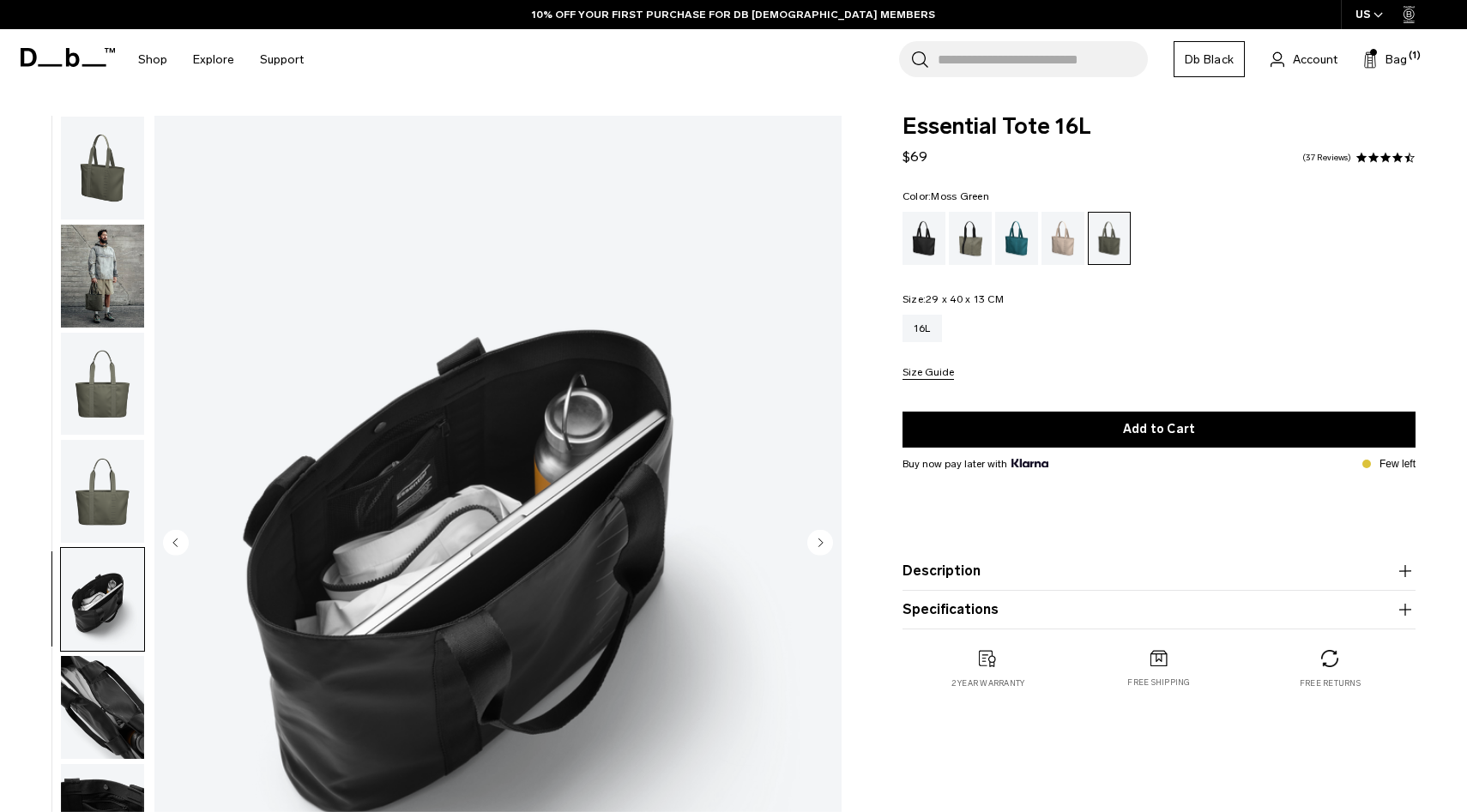
click at [93, 171] on img "button" at bounding box center [103, 168] width 83 height 103
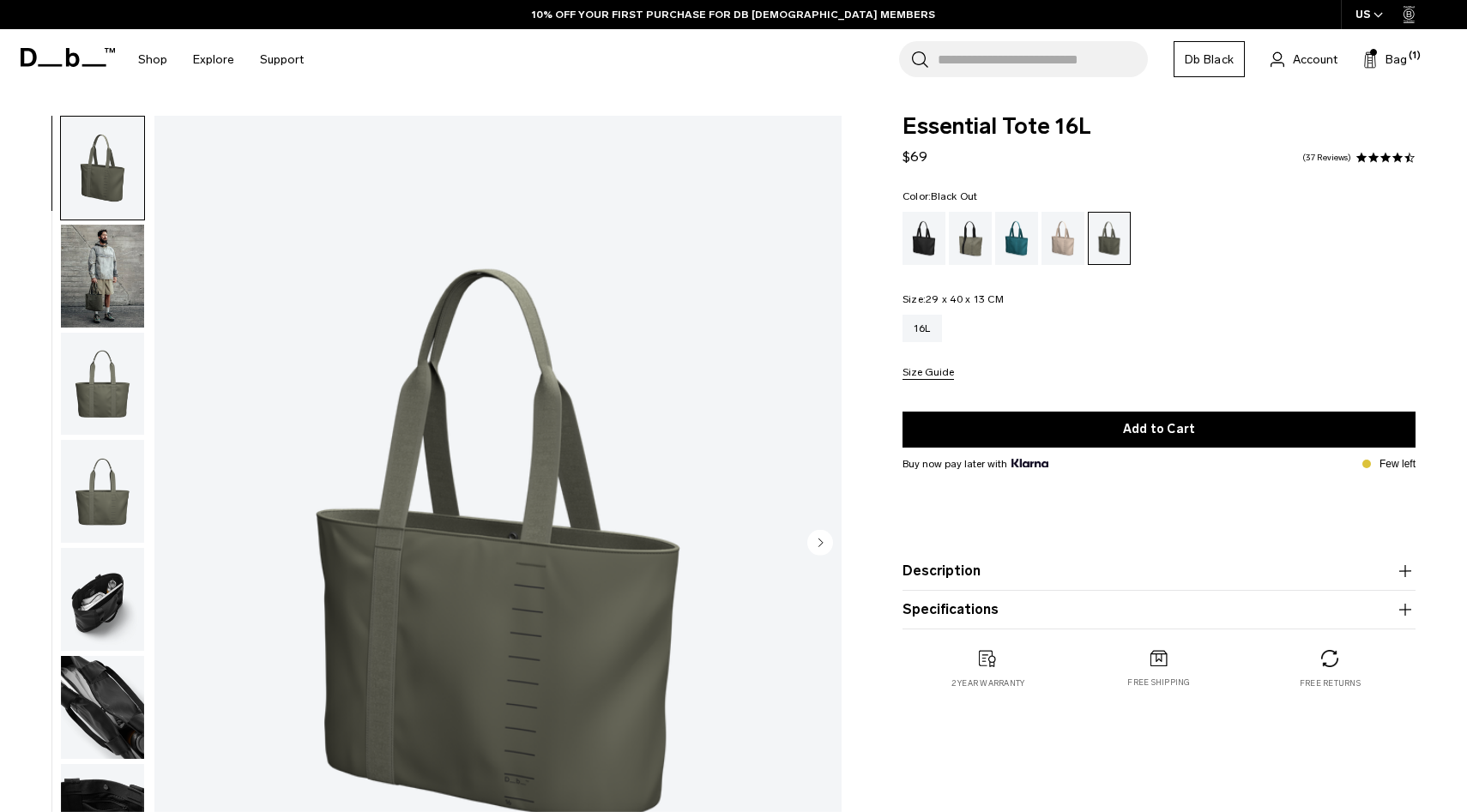
click at [934, 234] on div "Black Out" at bounding box center [924, 239] width 44 height 54
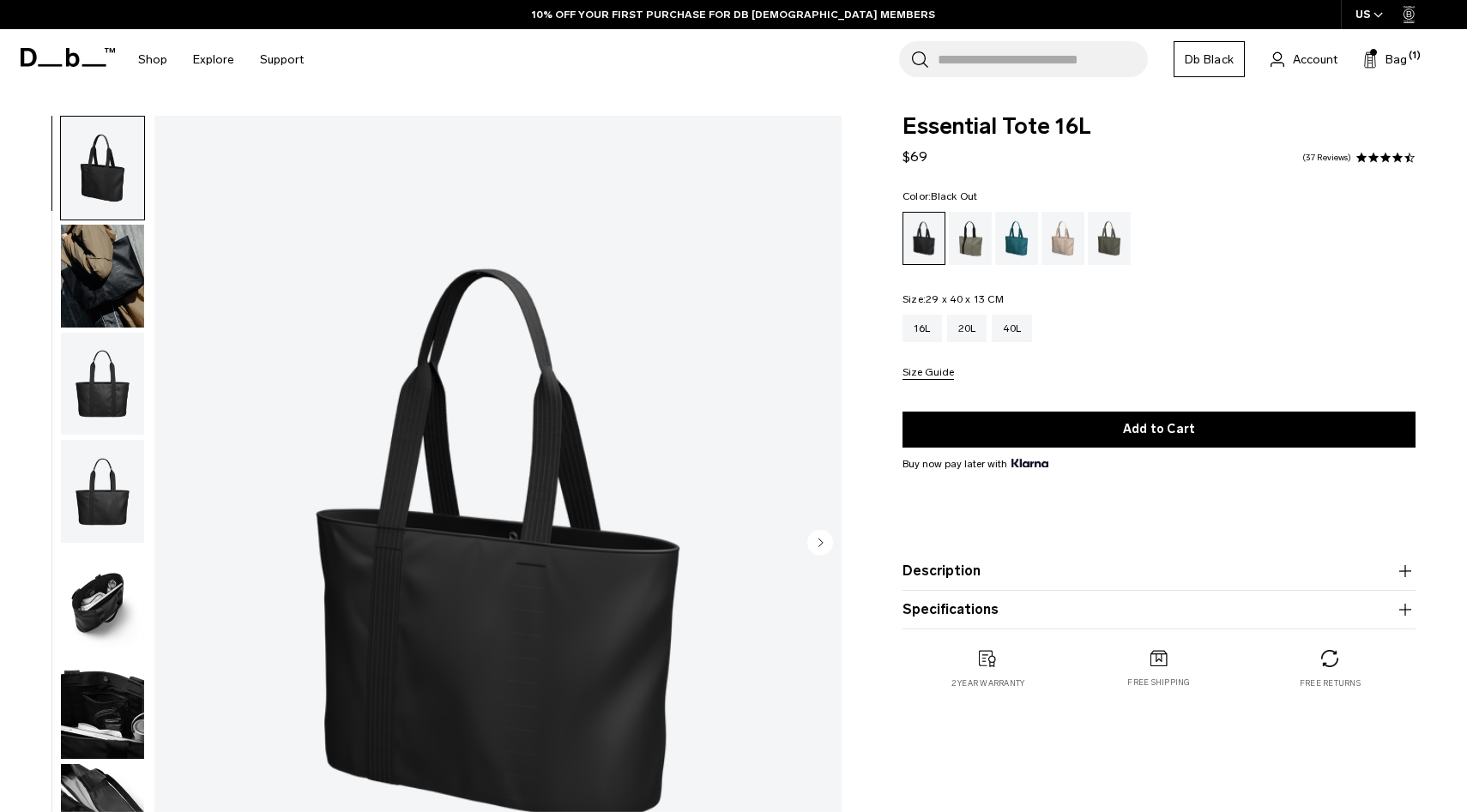
click at [131, 308] on img "button" at bounding box center [103, 276] width 83 height 103
